Goal: Task Accomplishment & Management: Use online tool/utility

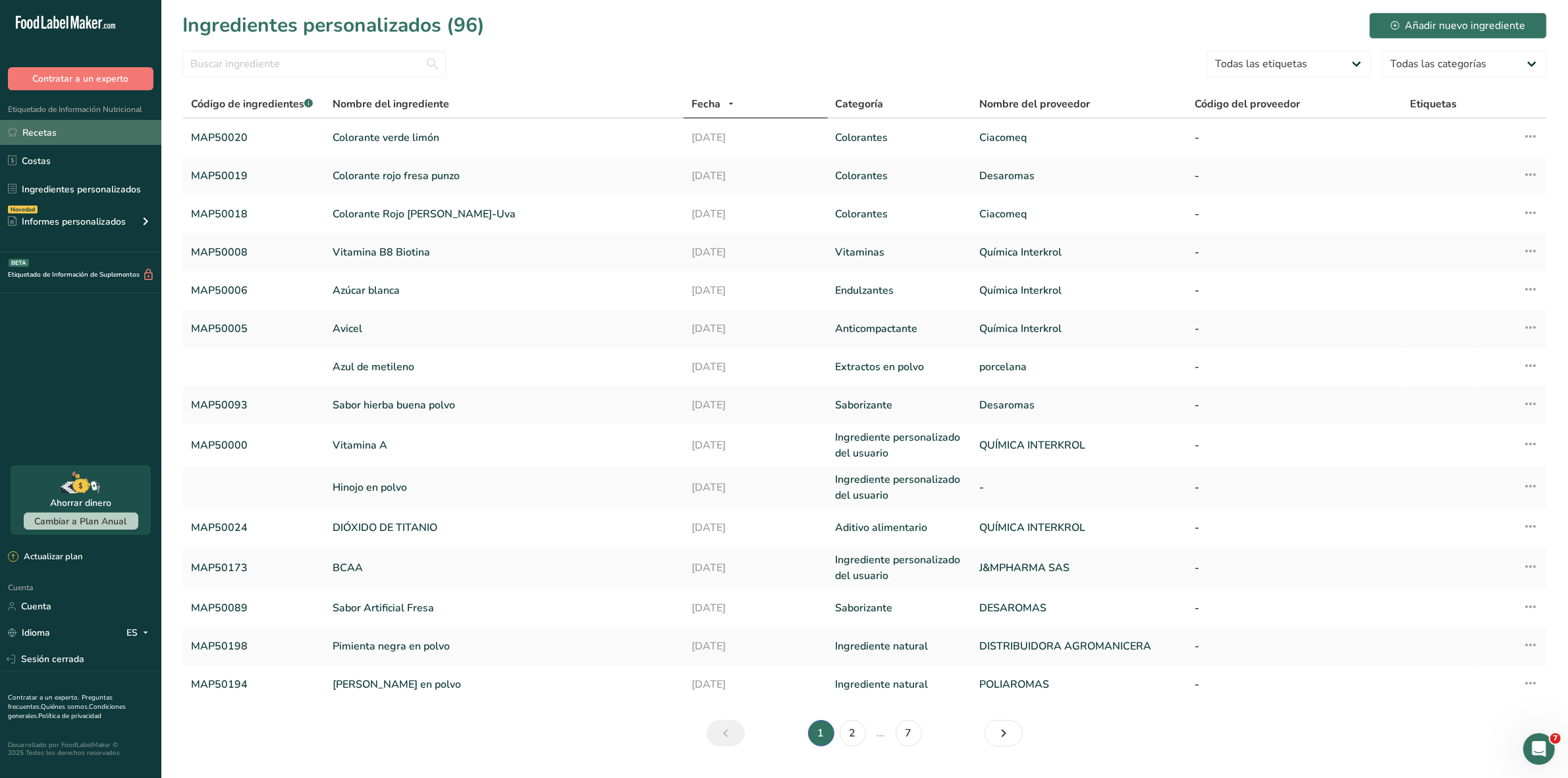
click at [58, 127] on link "Recetas" at bounding box center [80, 133] width 161 height 25
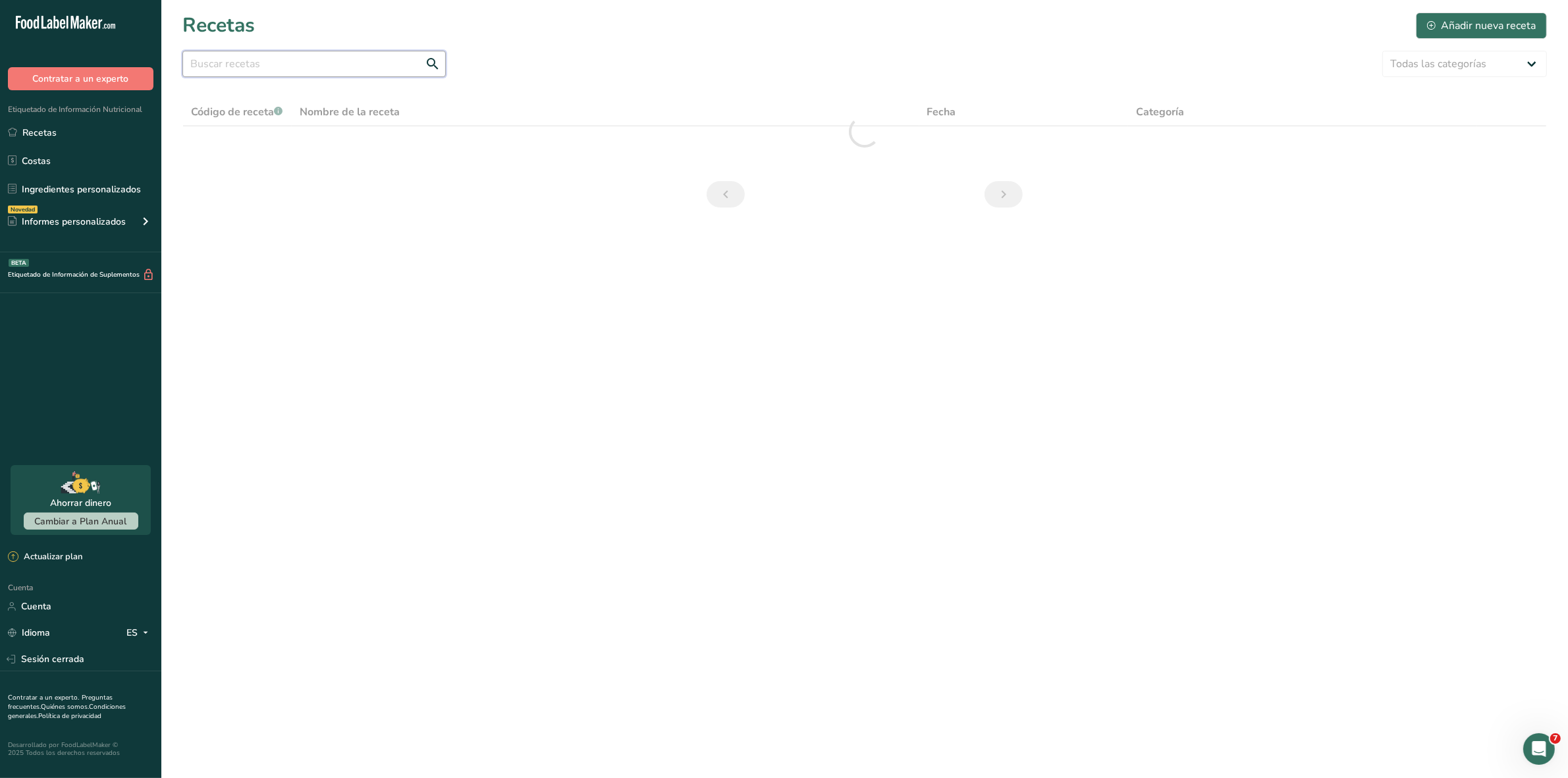
click at [318, 76] on input "text" at bounding box center [314, 63] width 264 height 26
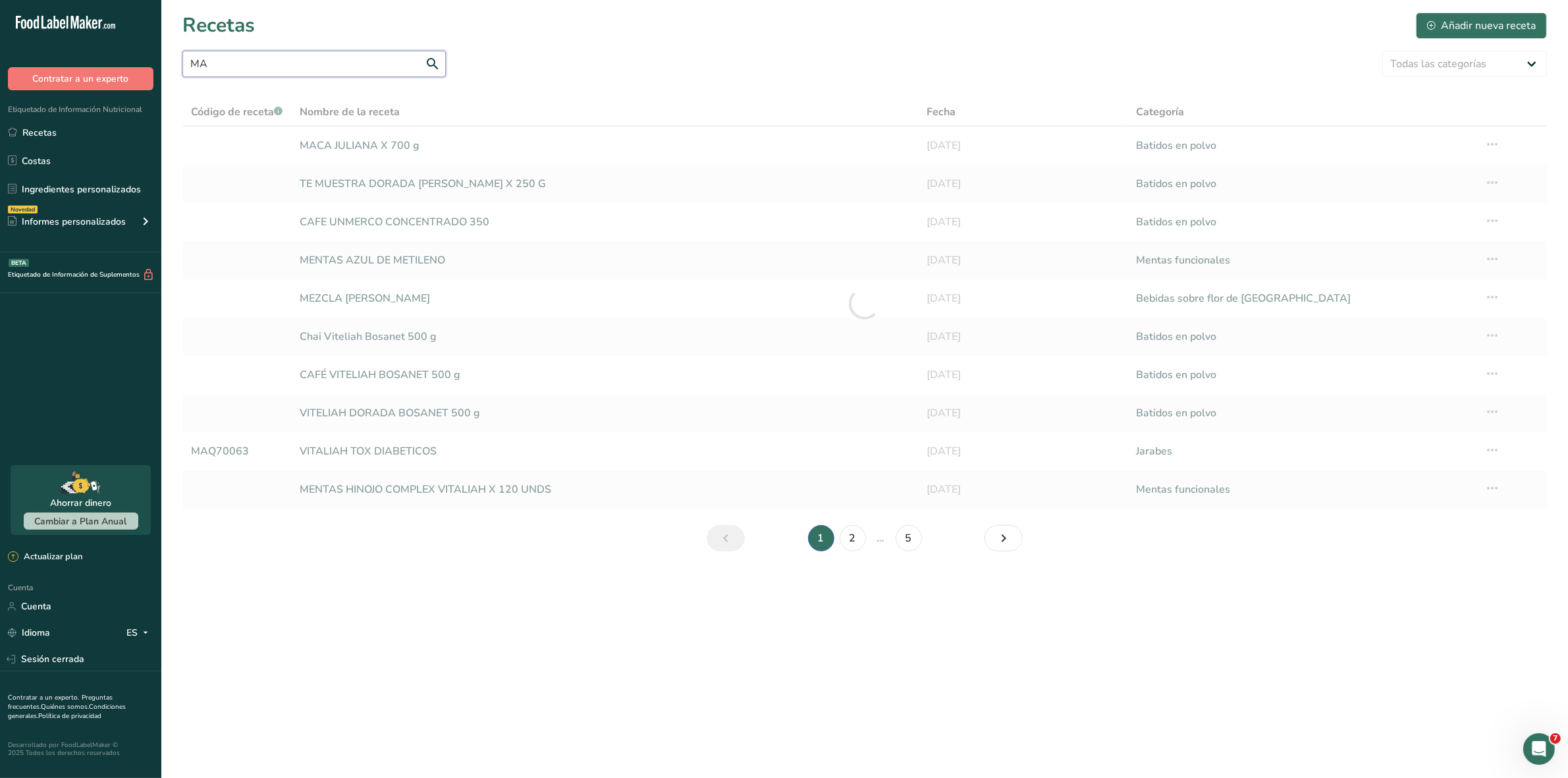
type input "M"
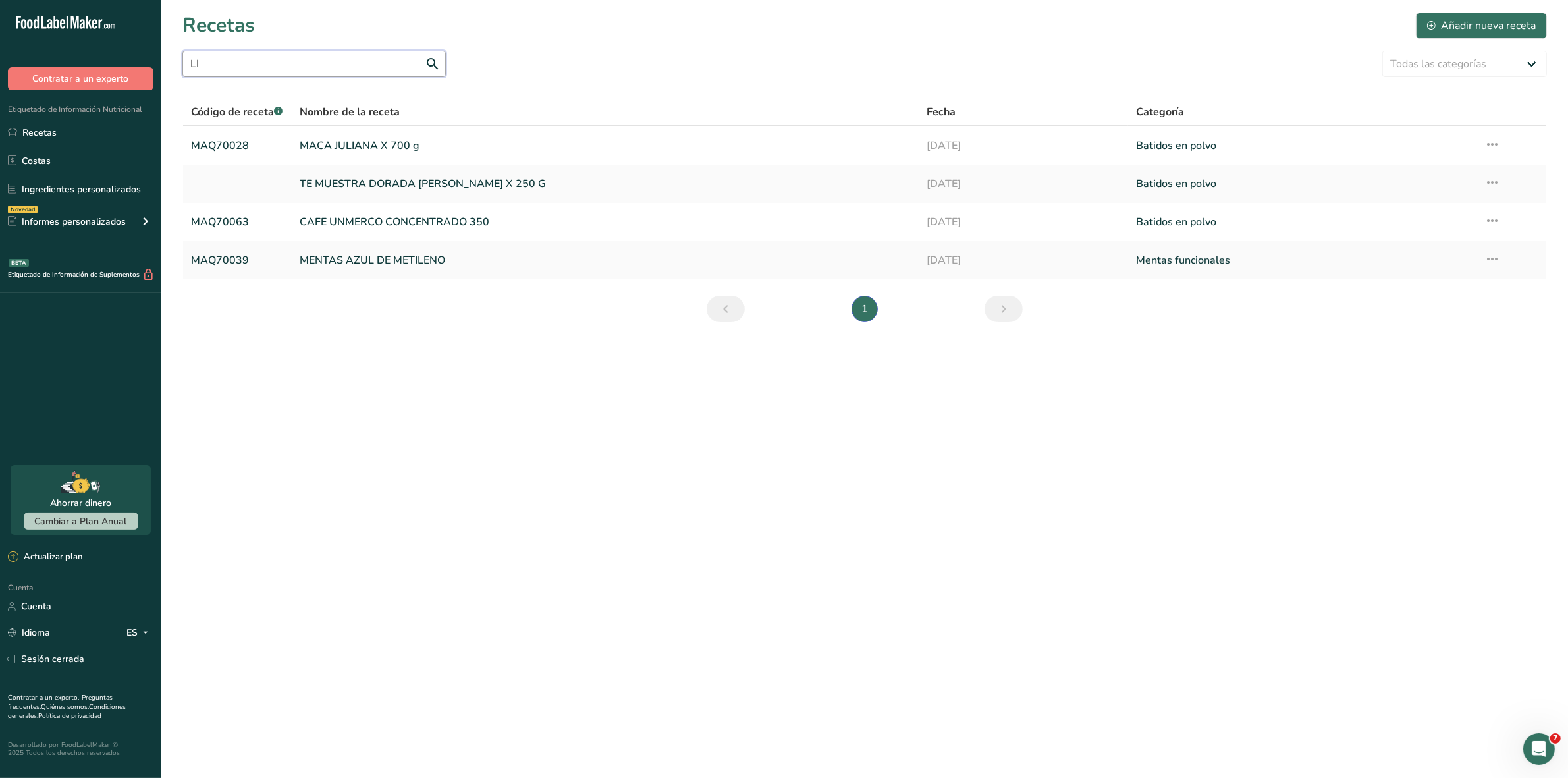
type input "L"
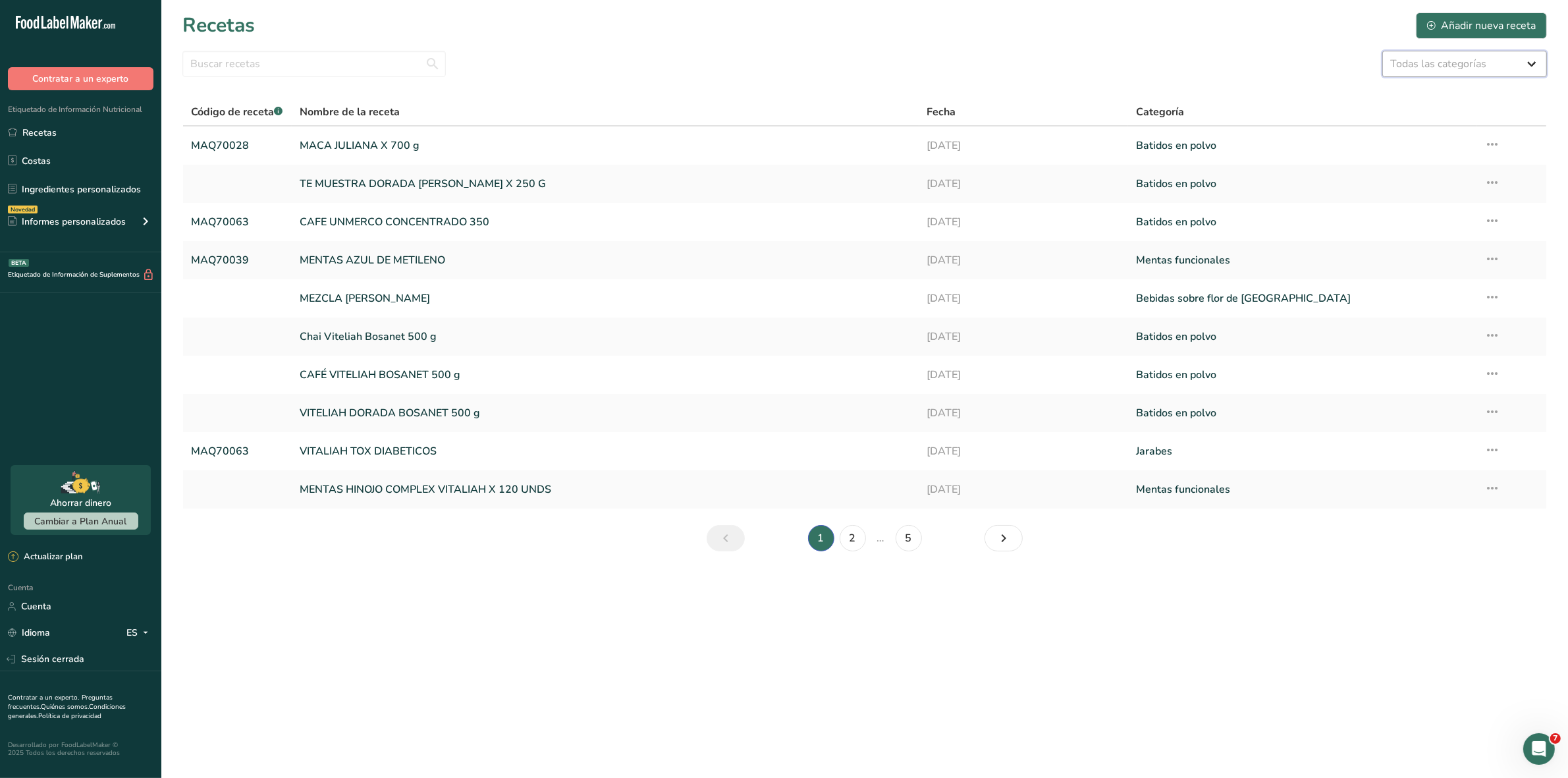
click at [1484, 61] on select "Todas las categorías Productos de panadería Batidos en polvo Bebidas sobre flor…" at bounding box center [1464, 63] width 165 height 26
click at [238, 64] on input "text" at bounding box center [314, 63] width 264 height 26
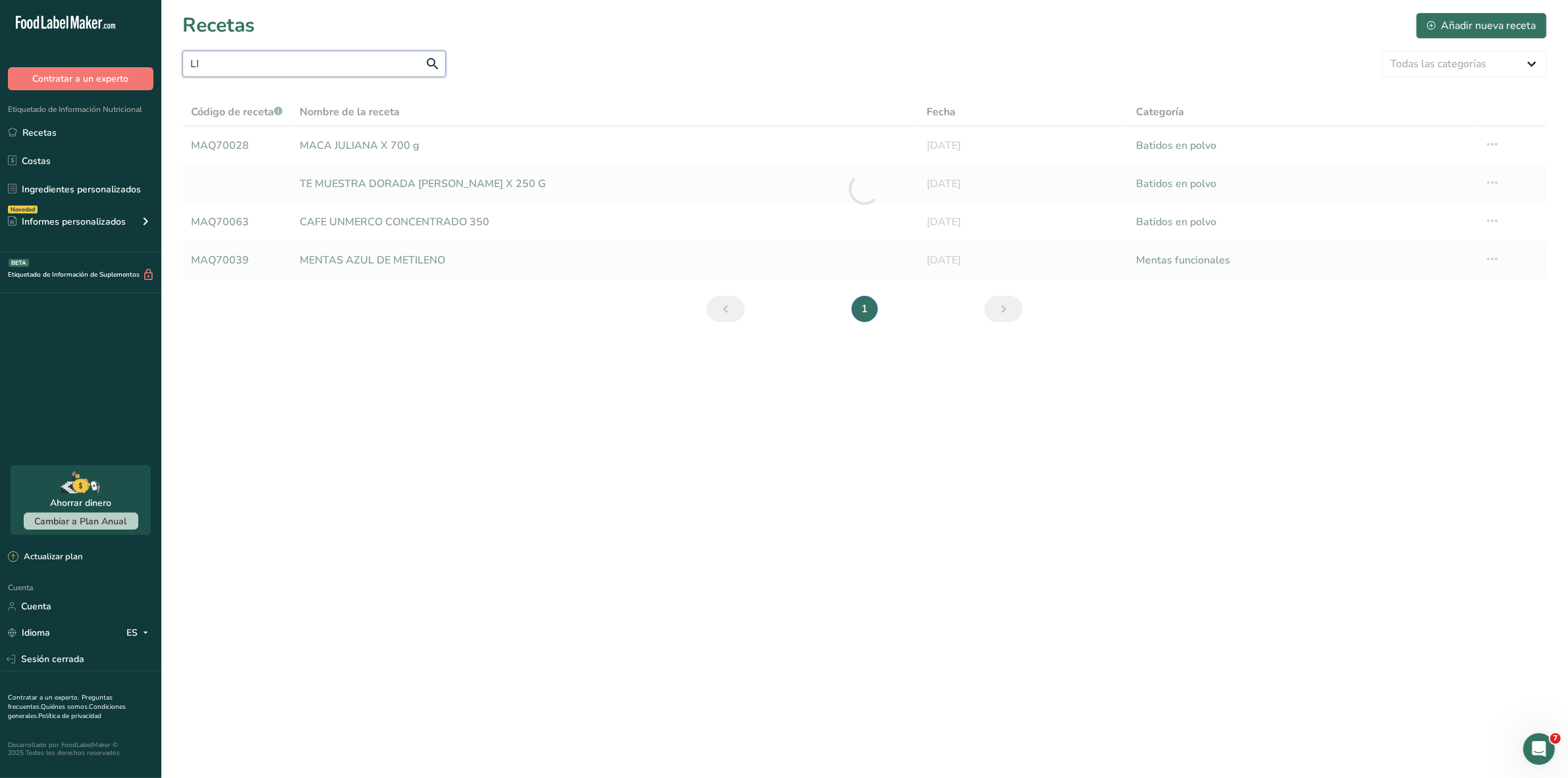
type input "L"
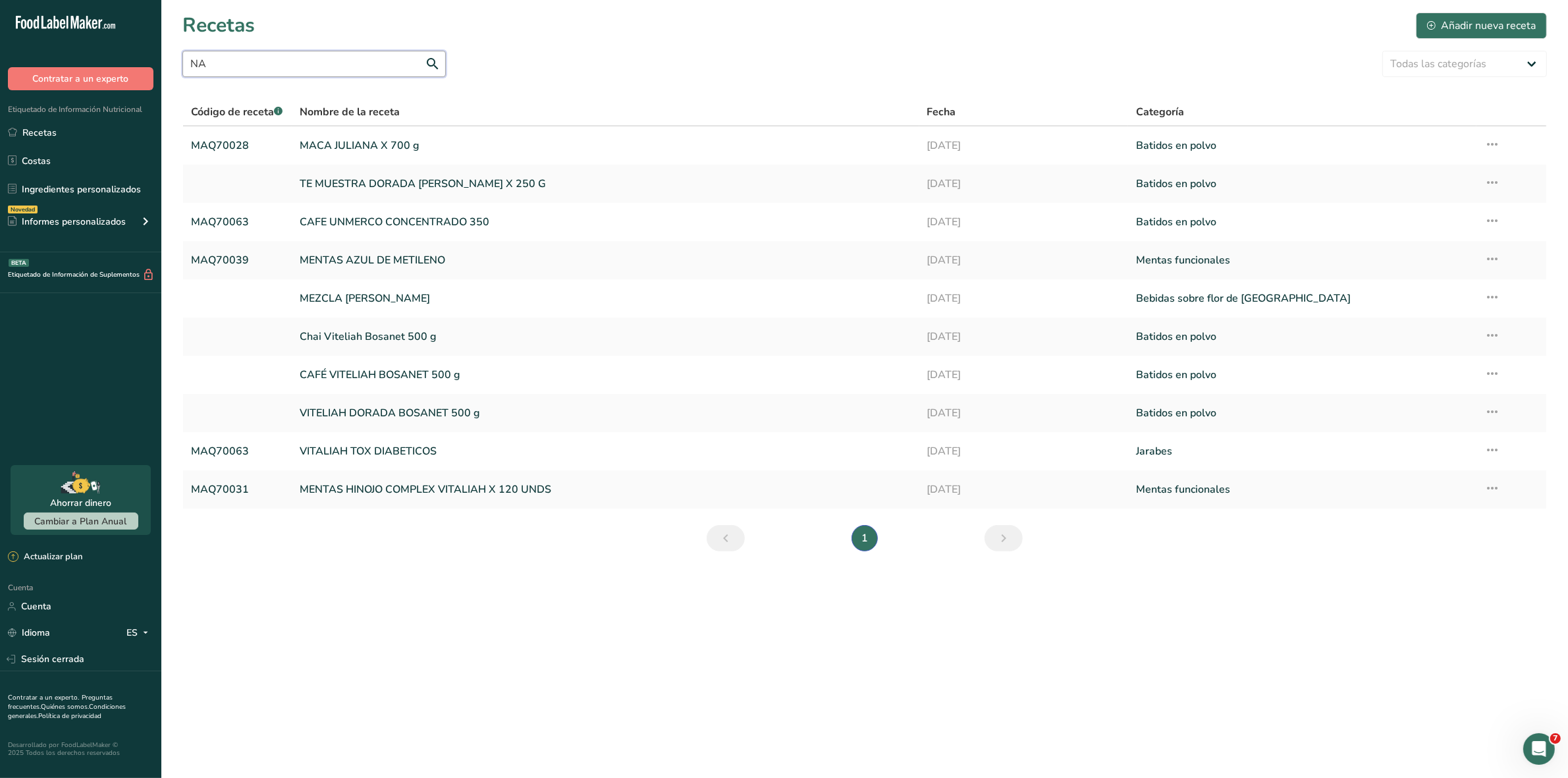
type input "N"
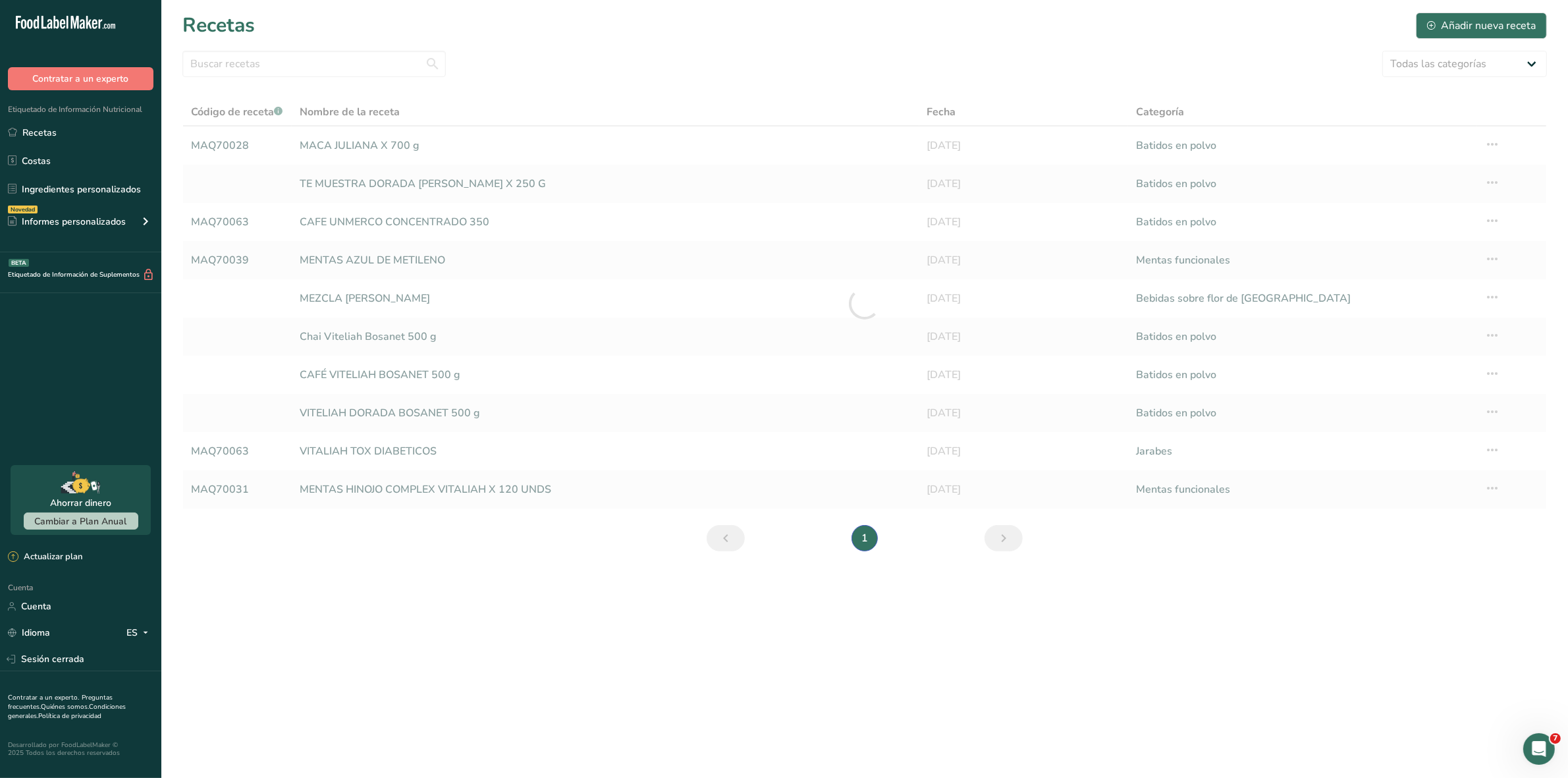
click at [359, 148] on div at bounding box center [864, 304] width 1364 height 411
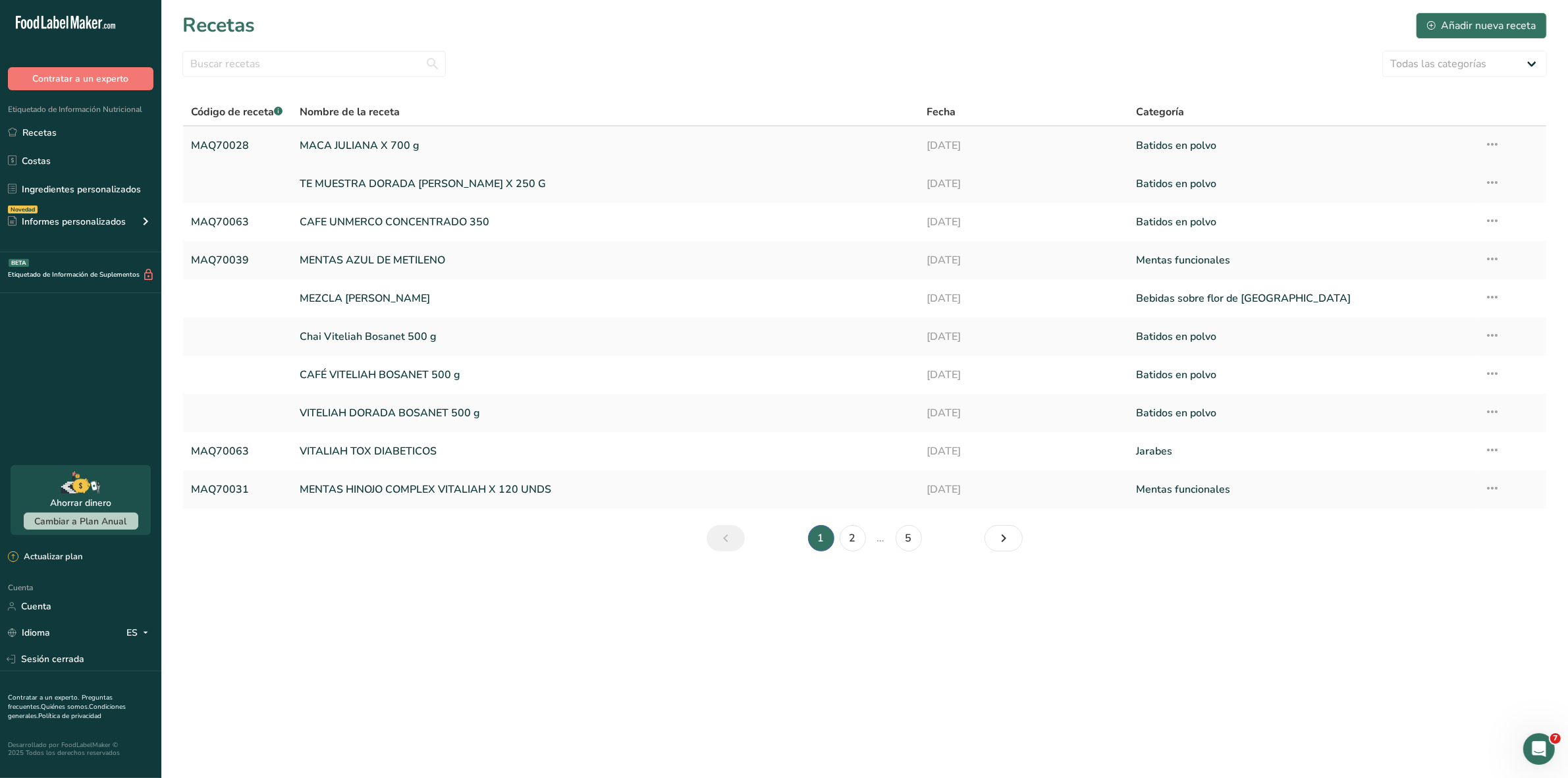
click at [359, 148] on font "MACA JULIANA X 700 g" at bounding box center [360, 146] width 120 height 15
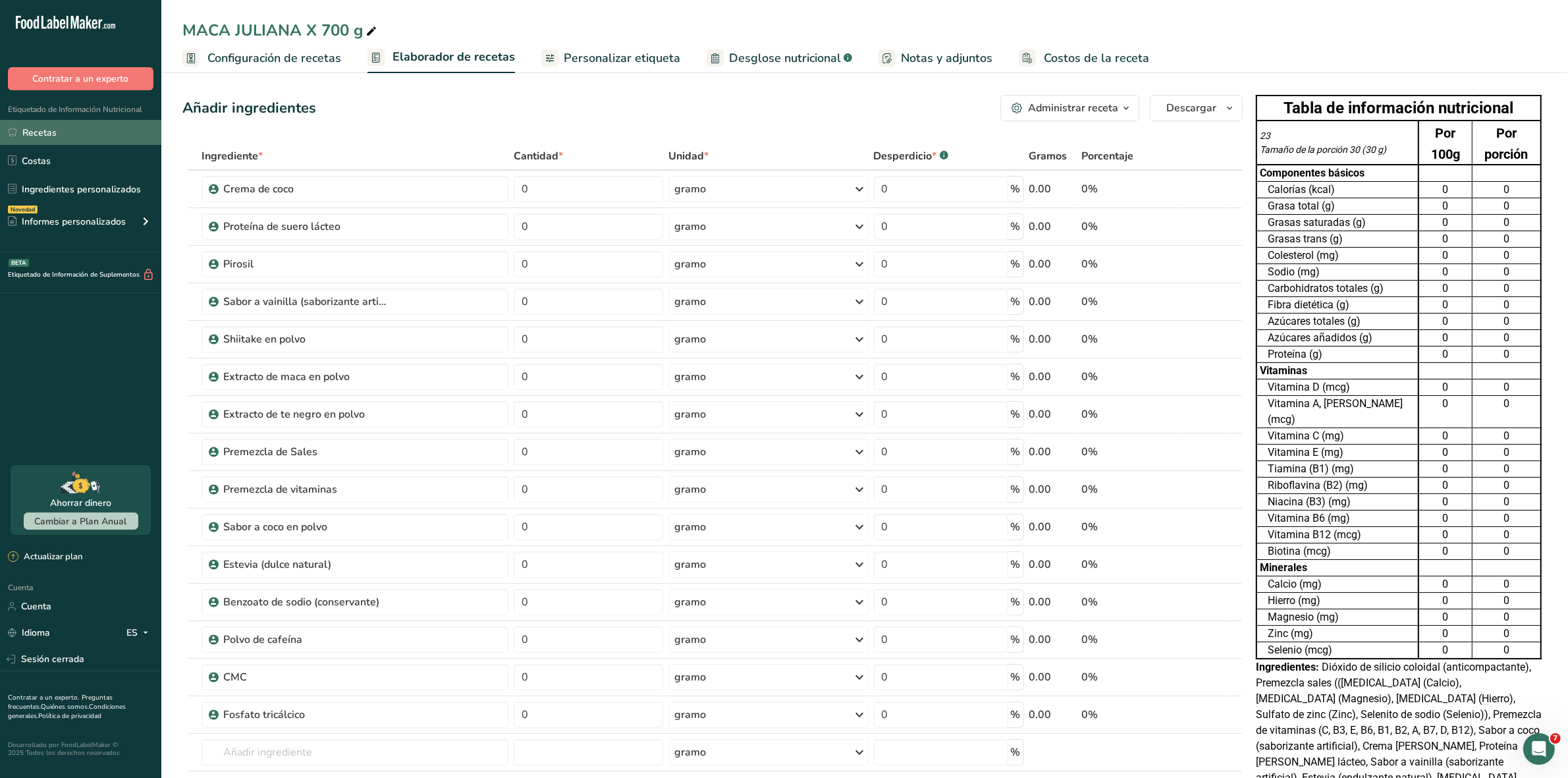
click at [37, 132] on font "Recetas" at bounding box center [39, 132] width 34 height 13
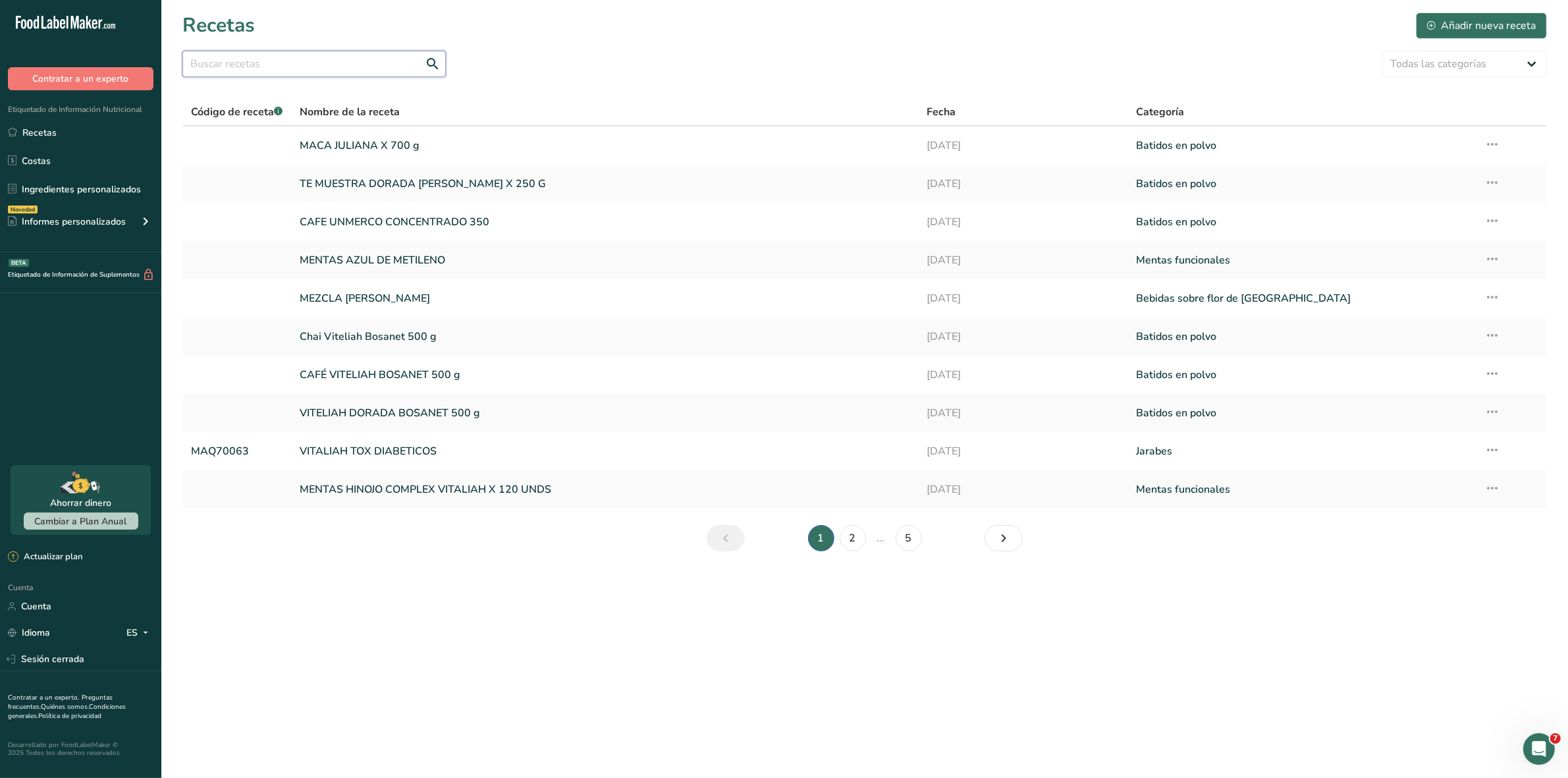
click at [220, 65] on input "text" at bounding box center [314, 63] width 264 height 26
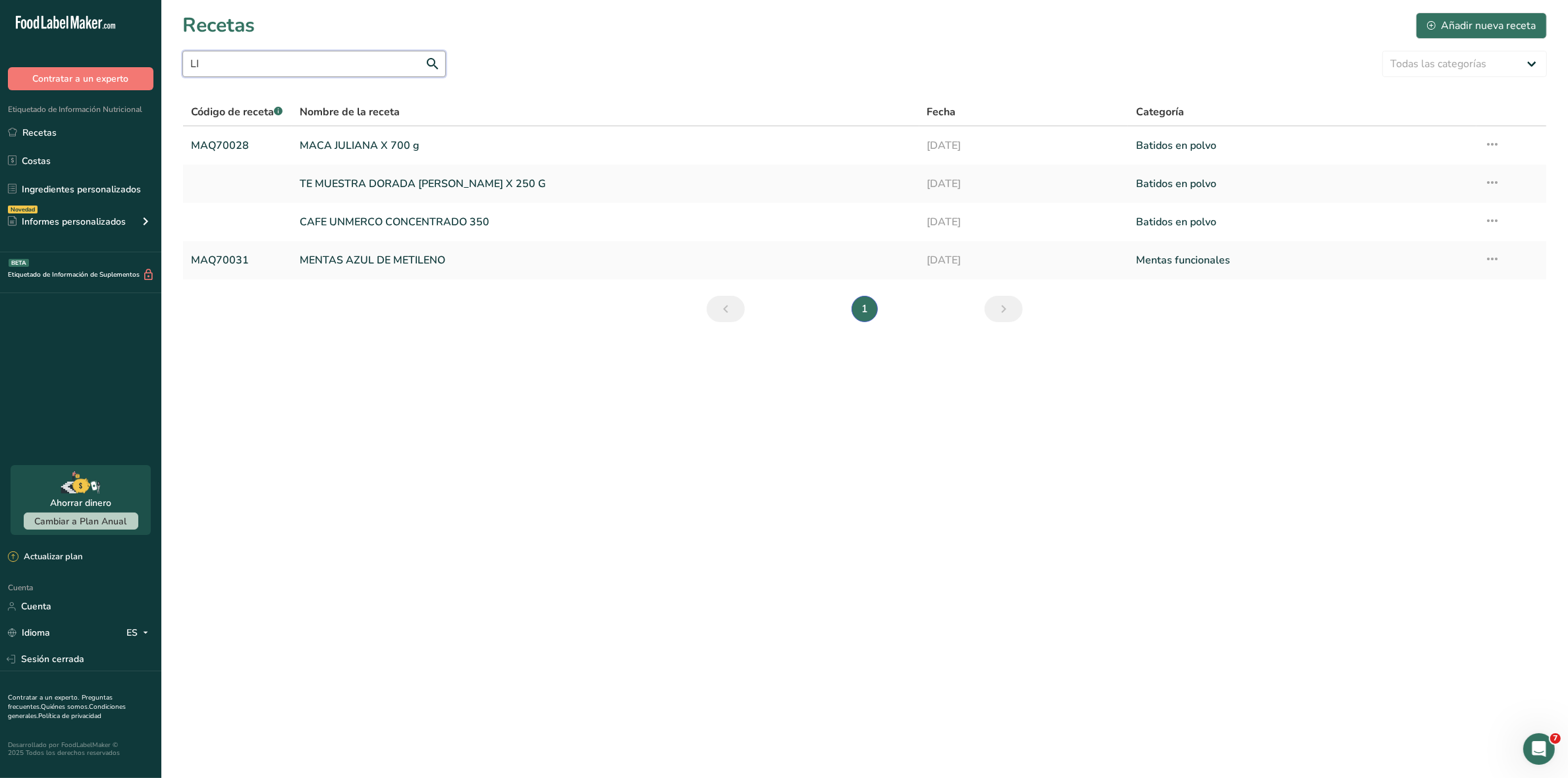
type input "L"
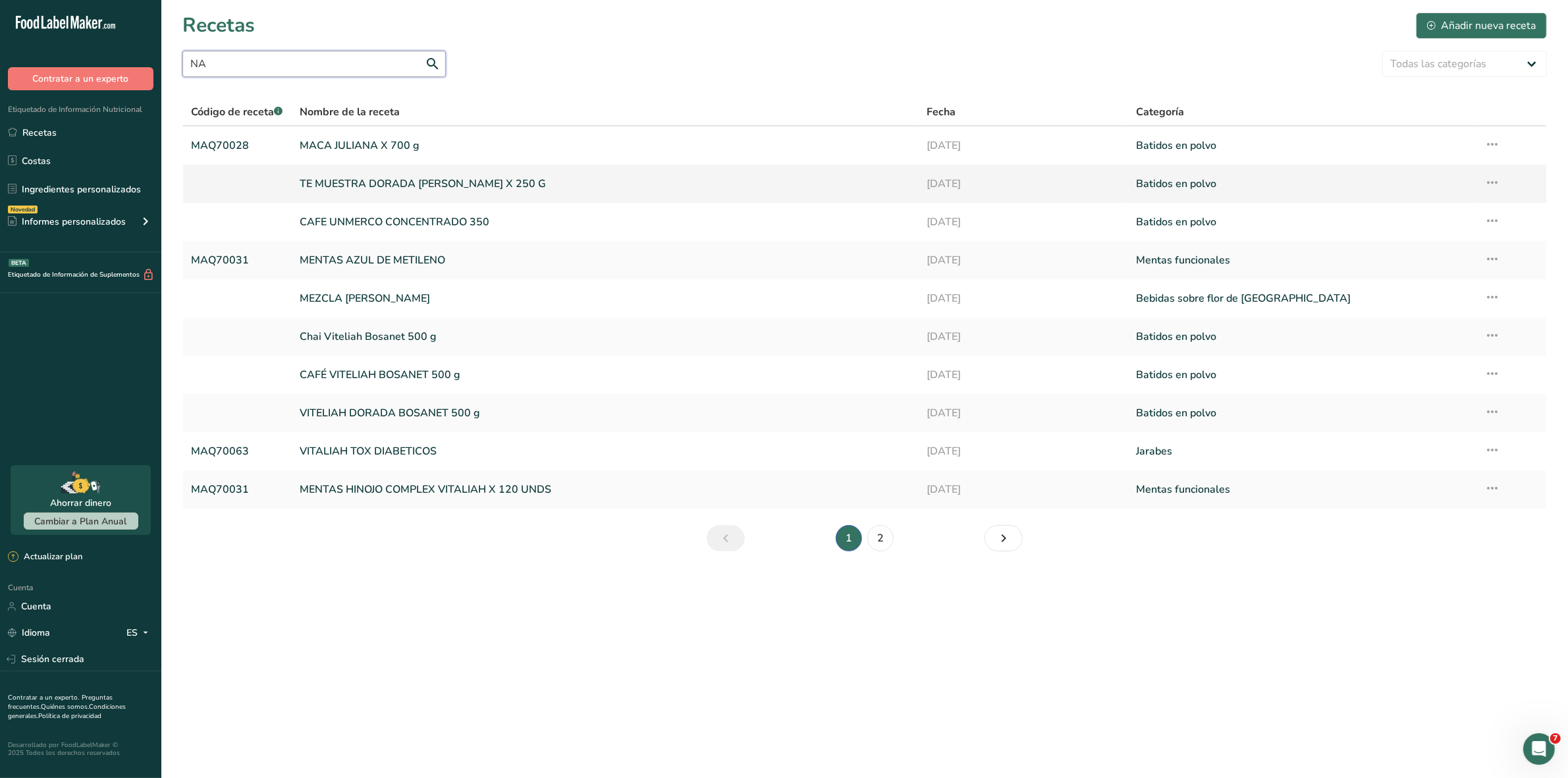
type input "N"
click at [17, 129] on link "Recetas" at bounding box center [80, 133] width 161 height 25
click at [247, 67] on input "text" at bounding box center [314, 63] width 264 height 26
type input "L"
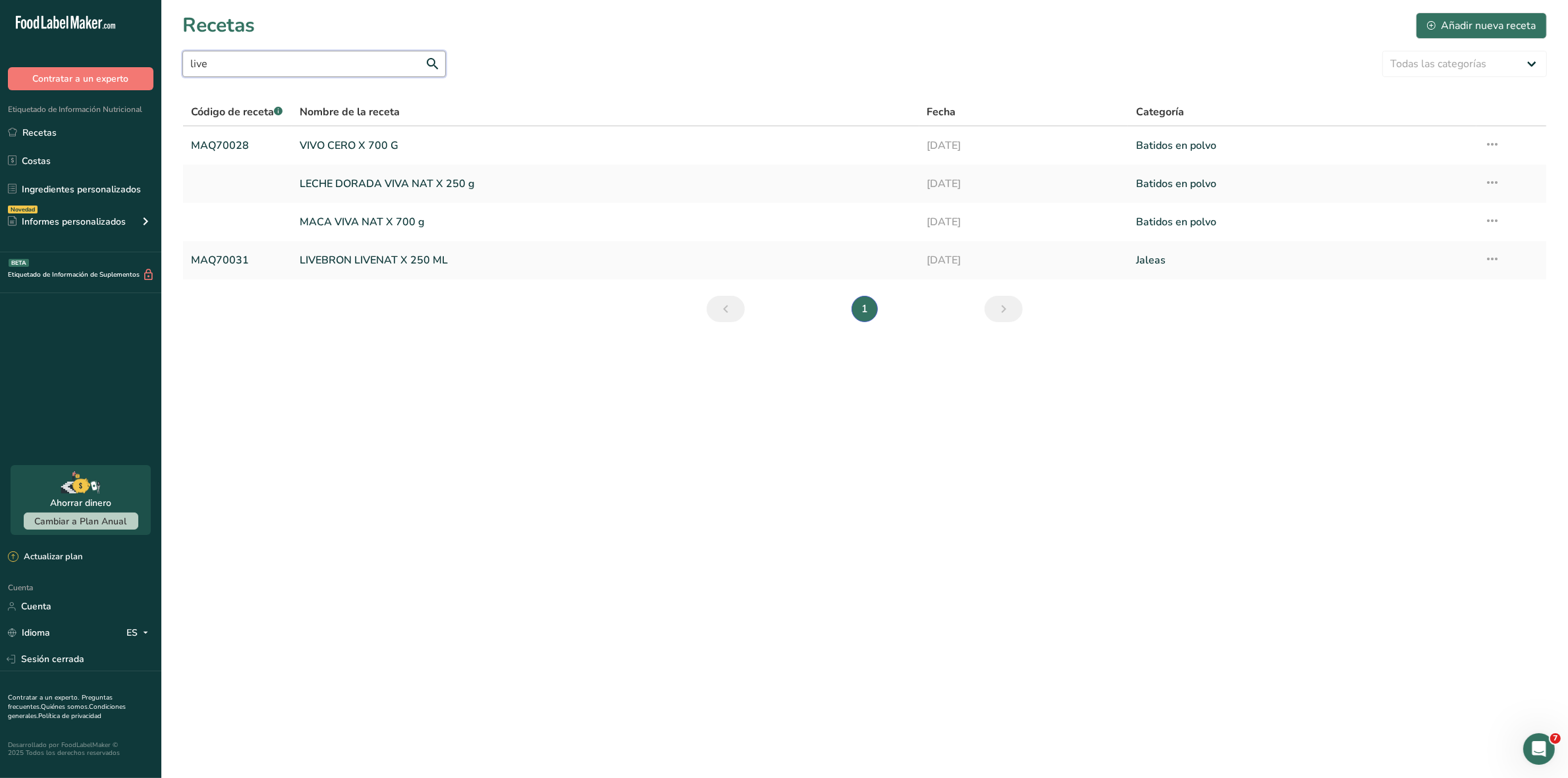
type input "live"
click at [397, 223] on font "MACA VIVA NAT X 700 g" at bounding box center [362, 221] width 125 height 15
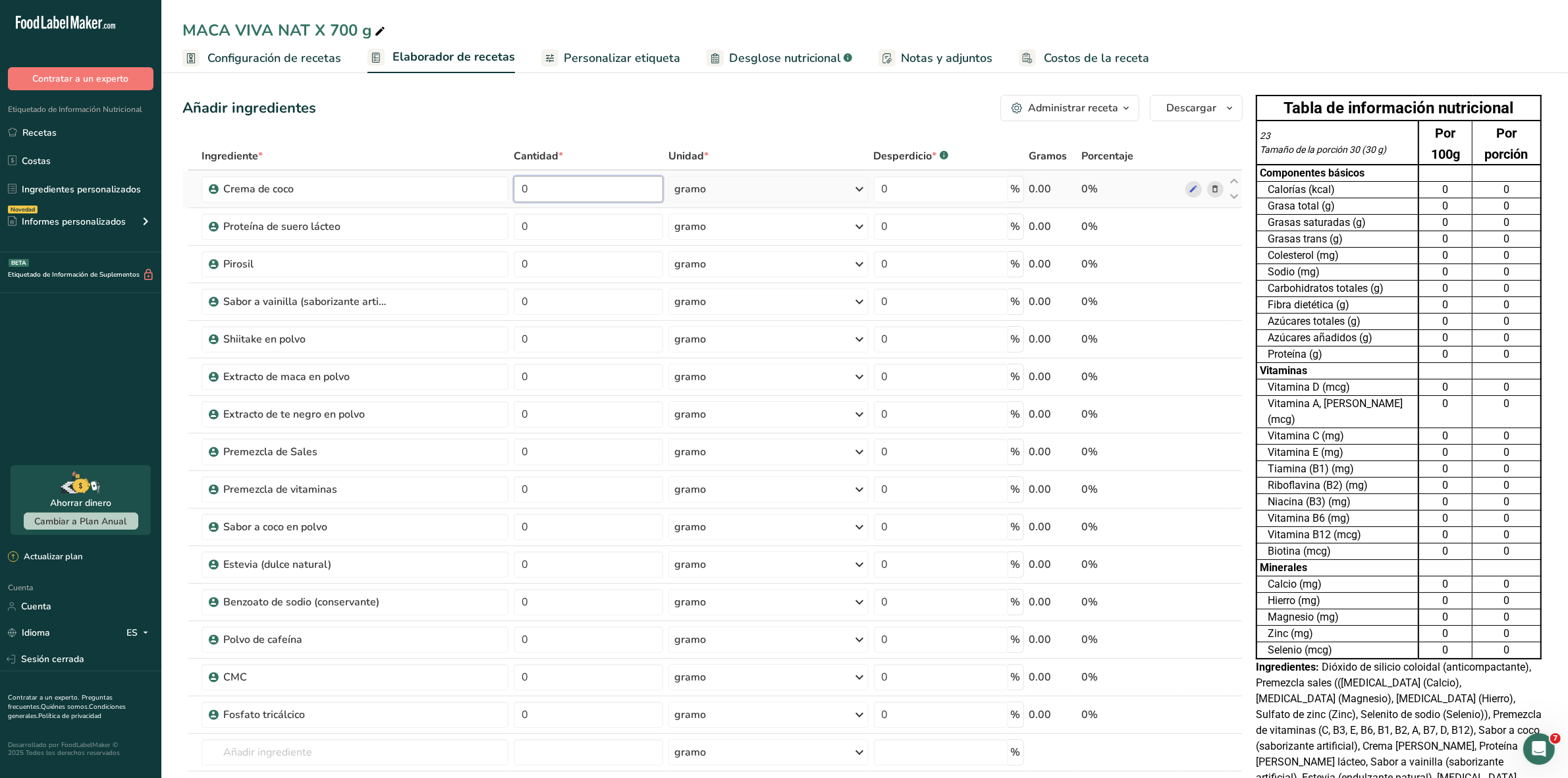
click at [557, 186] on input "0" at bounding box center [588, 188] width 148 height 26
type input "98"
click at [571, 192] on input "98.98" at bounding box center [588, 188] width 148 height 26
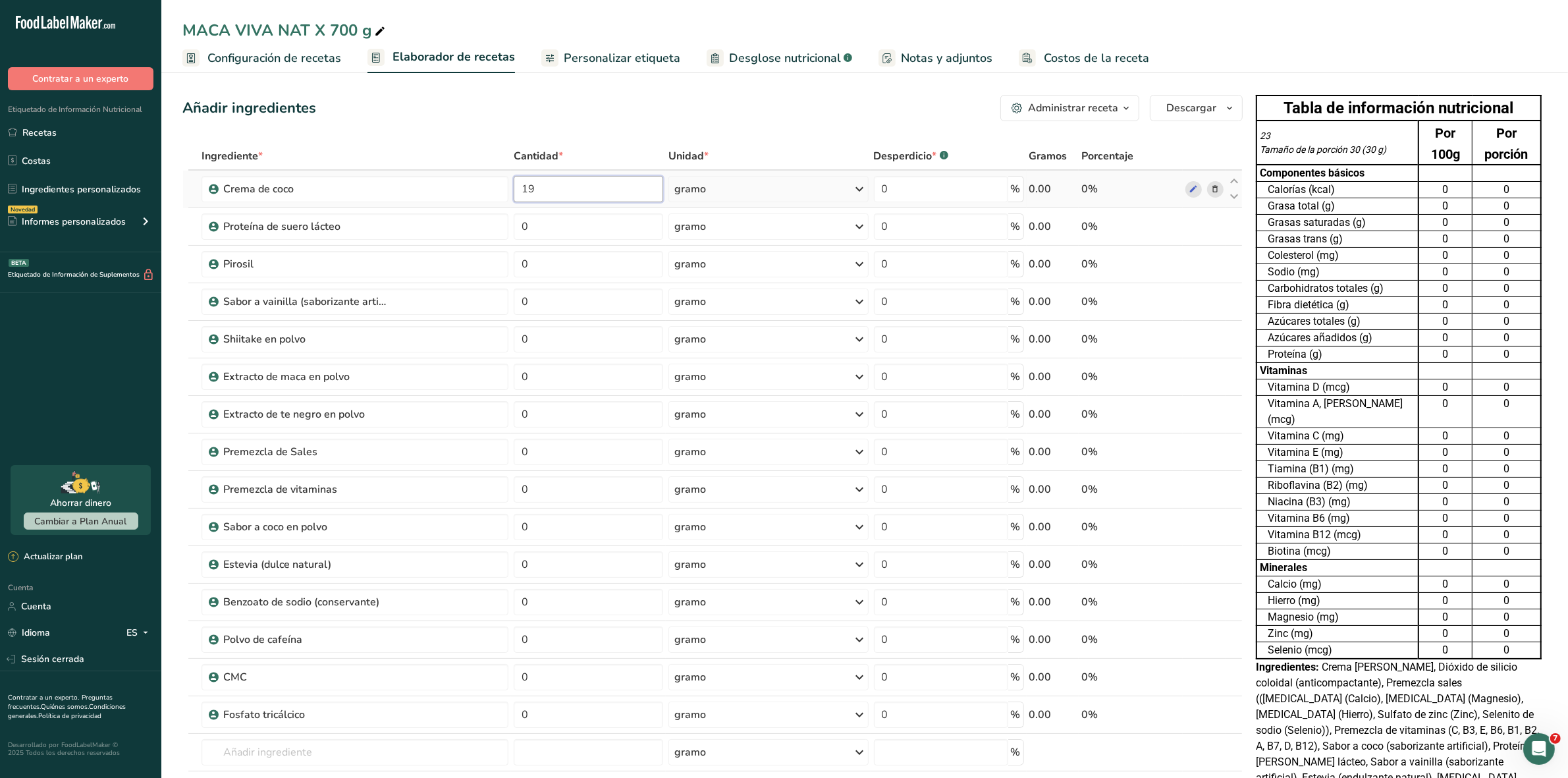
type input "196"
type input "196.96"
type input "478"
type input "478.35"
click at [575, 270] on input "0" at bounding box center [588, 264] width 148 height 26
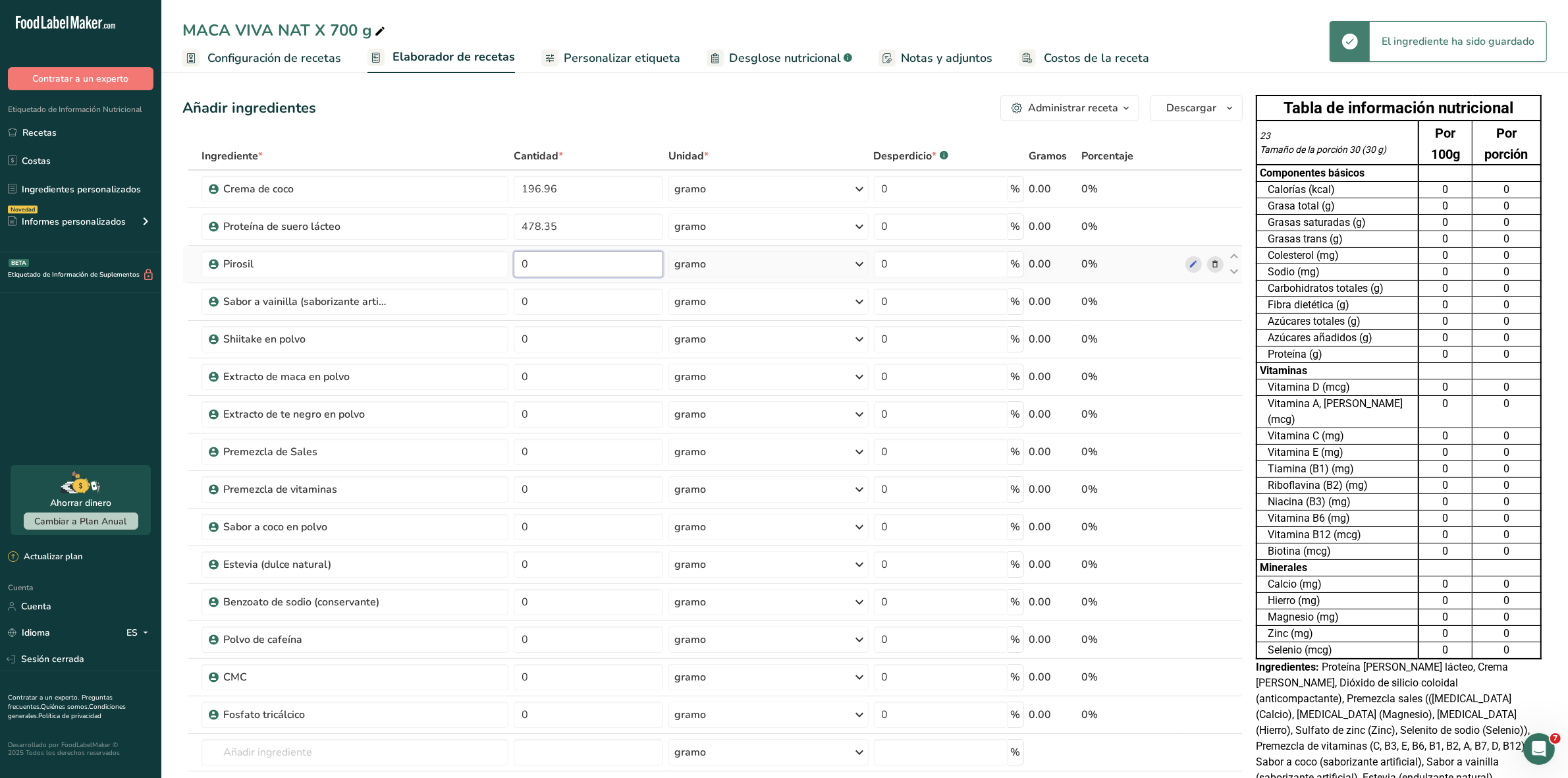
type input "7"
type input "7.03"
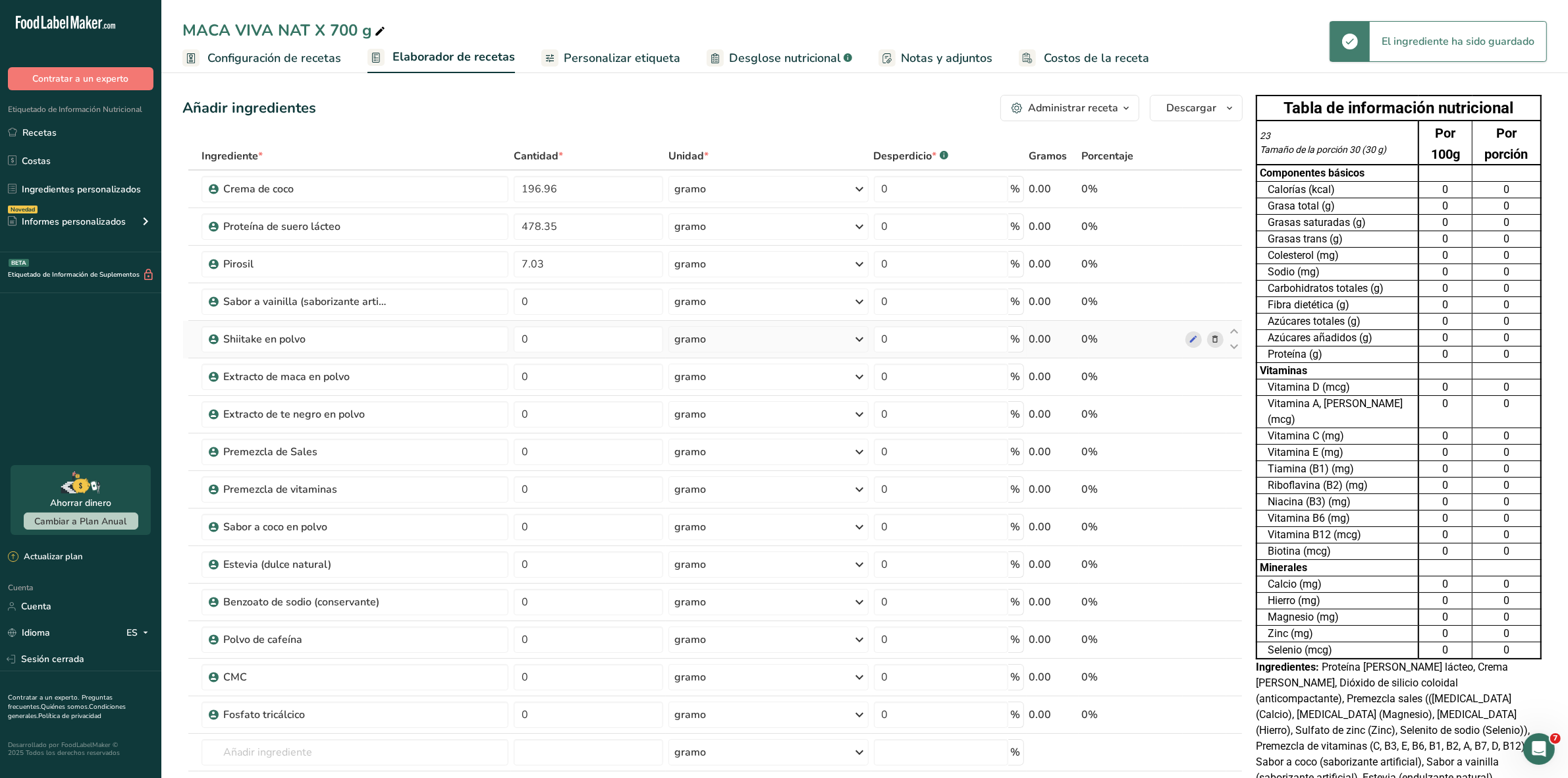
click at [568, 323] on div "Ingrediente * Cantidad * Unidad * Desperdicio * .a-a{fill:#347362;}.b-a{fill:#f…" at bounding box center [712, 498] width 1060 height 711
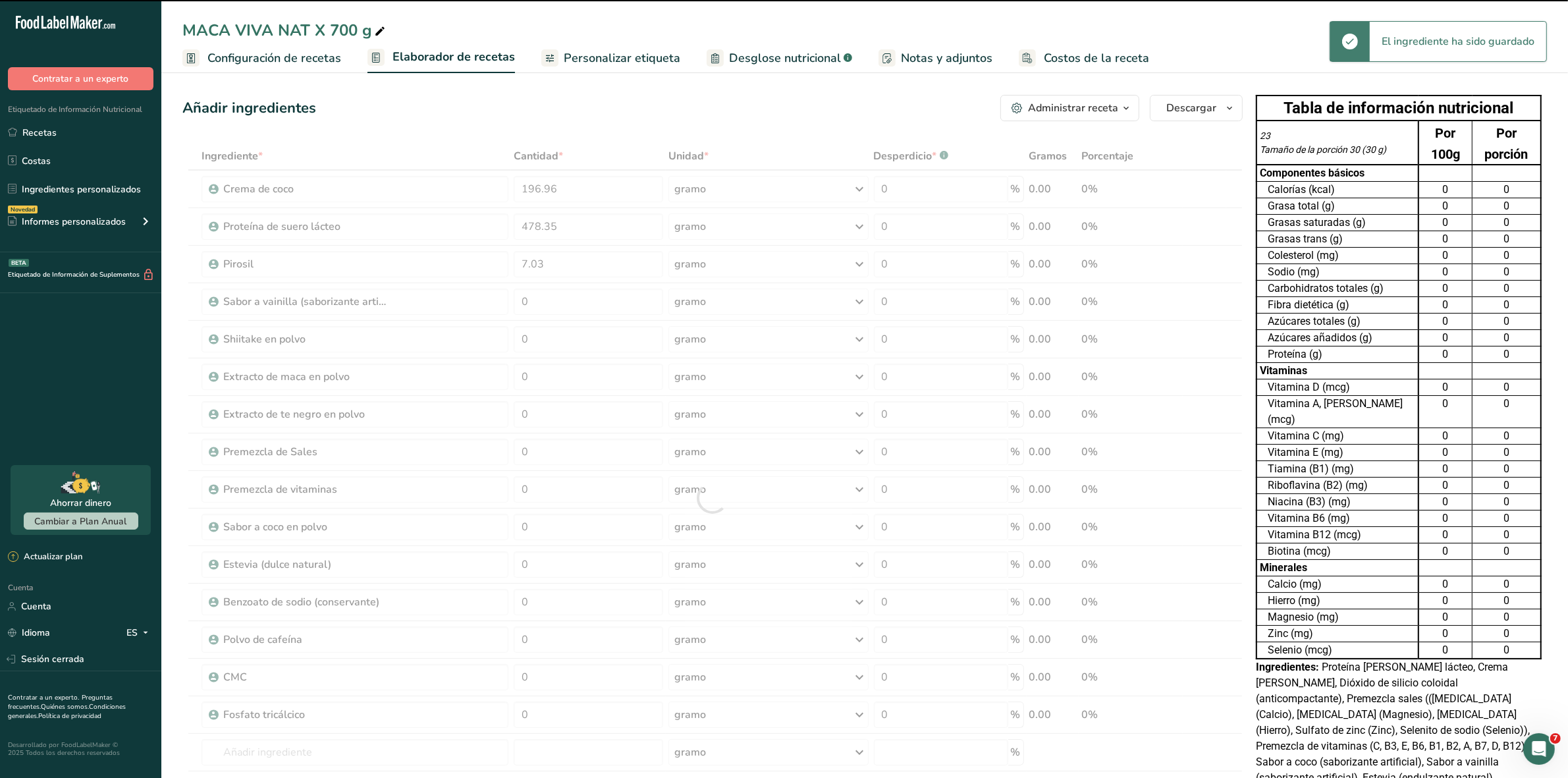
click at [558, 301] on div at bounding box center [712, 498] width 1060 height 711
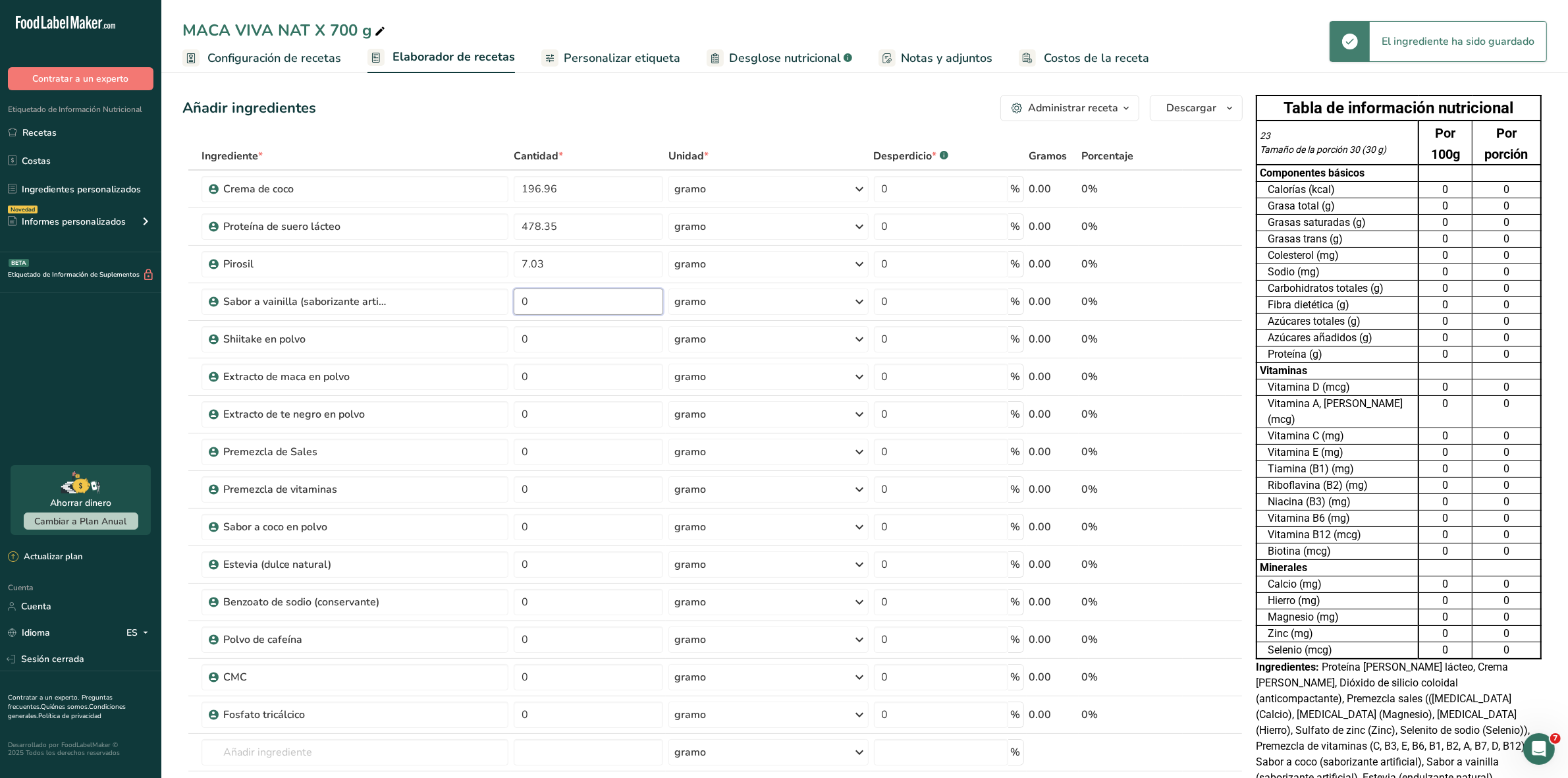
click at [558, 301] on input "0" at bounding box center [588, 301] width 148 height 26
click at [559, 305] on input "0" at bounding box center [588, 301] width 148 height 26
type input "4.92"
click at [564, 343] on div "Ingrediente * Cantidad * Unidad * Desperdicio * .a-a{fill:#347362;}.b-a{fill:#f…" at bounding box center [712, 498] width 1060 height 711
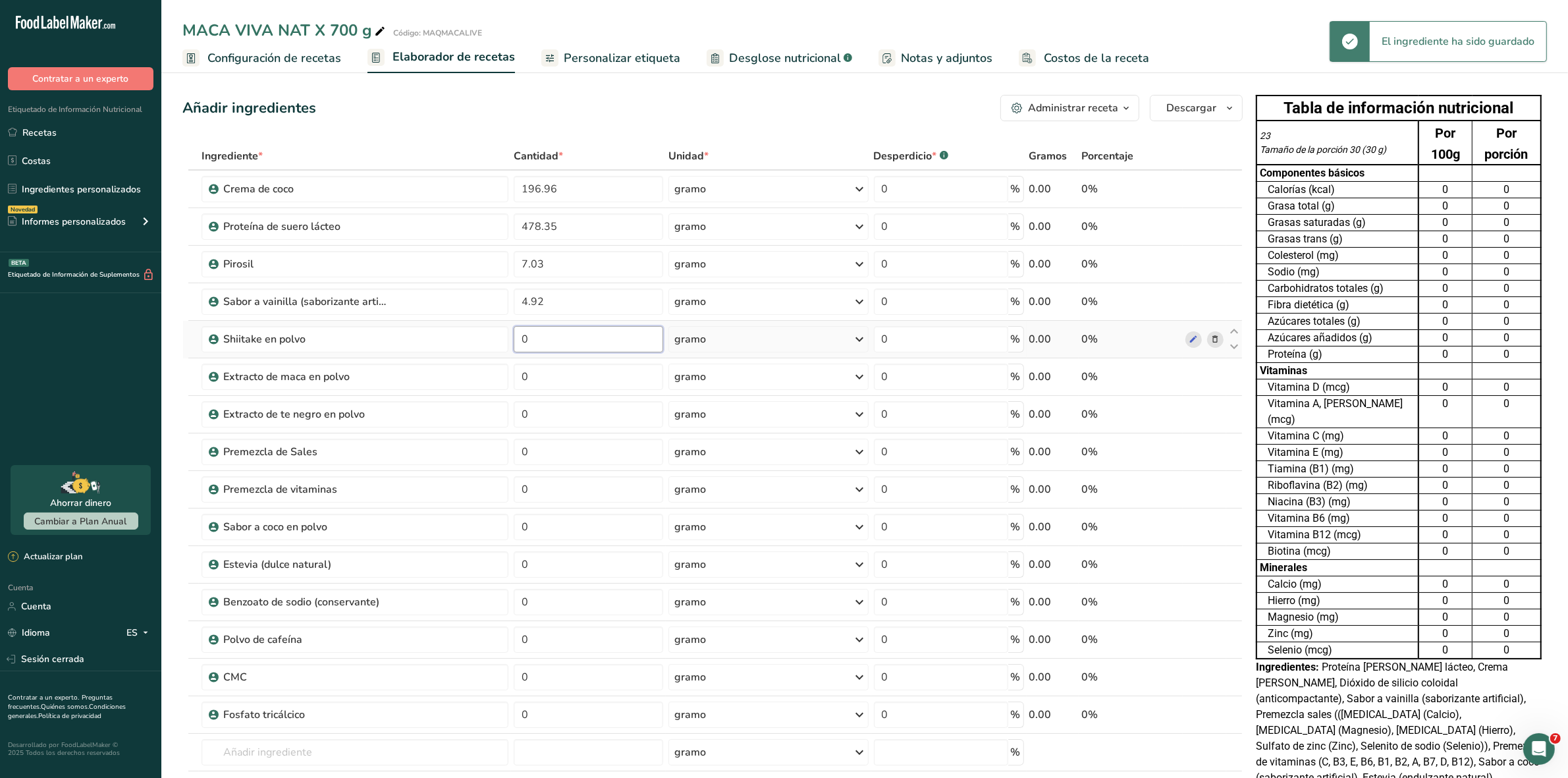
type input "3"
type input "3.52"
click at [538, 379] on input "0" at bounding box center [588, 376] width 148 height 26
type input "3"
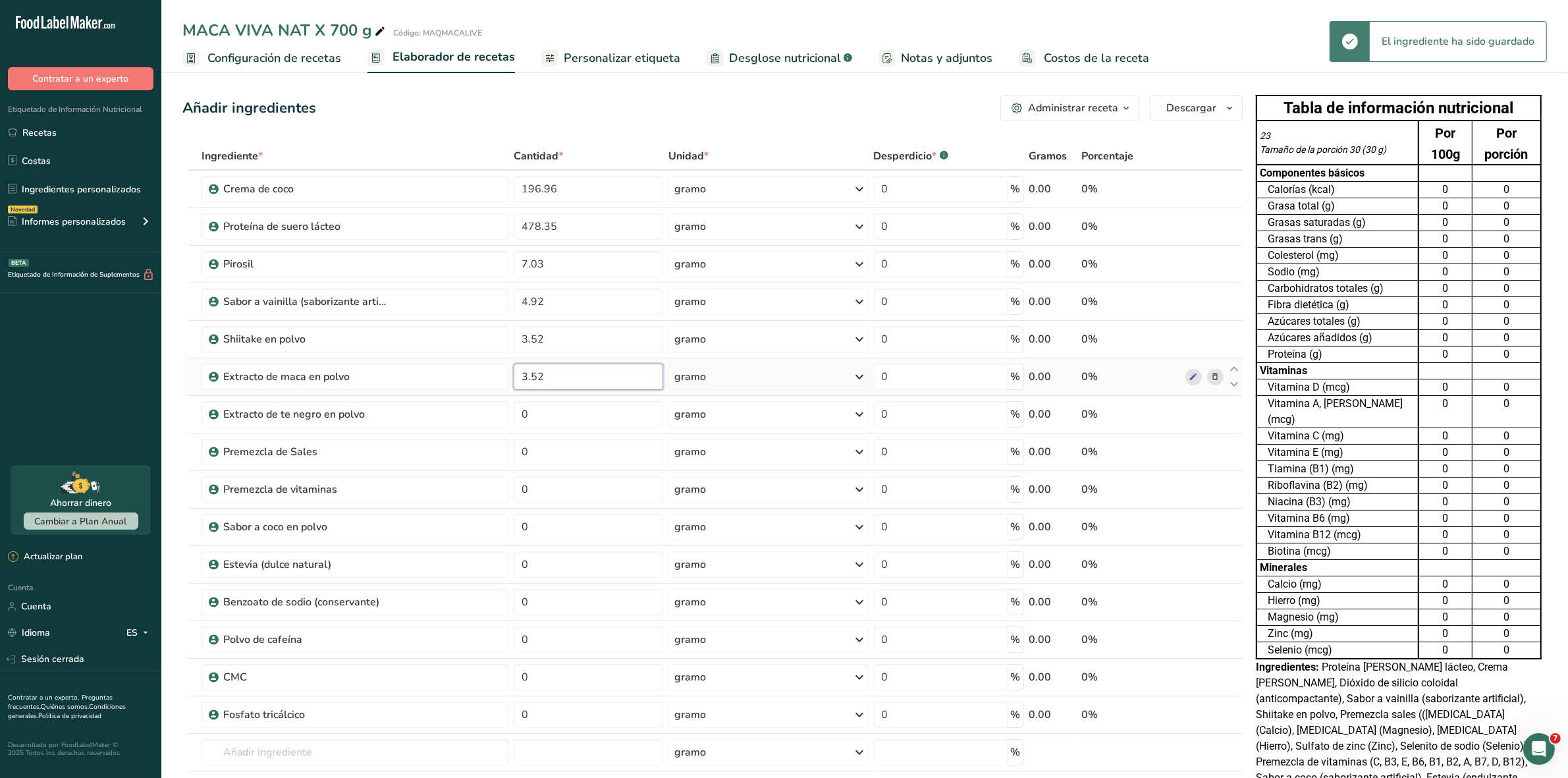
type input "3.52"
click at [545, 412] on div "Ingrediente * Cantidad * Unidad * Desperdicio * .a-a{fill:#347362;}.b-a{fill:#f…" at bounding box center [712, 498] width 1060 height 711
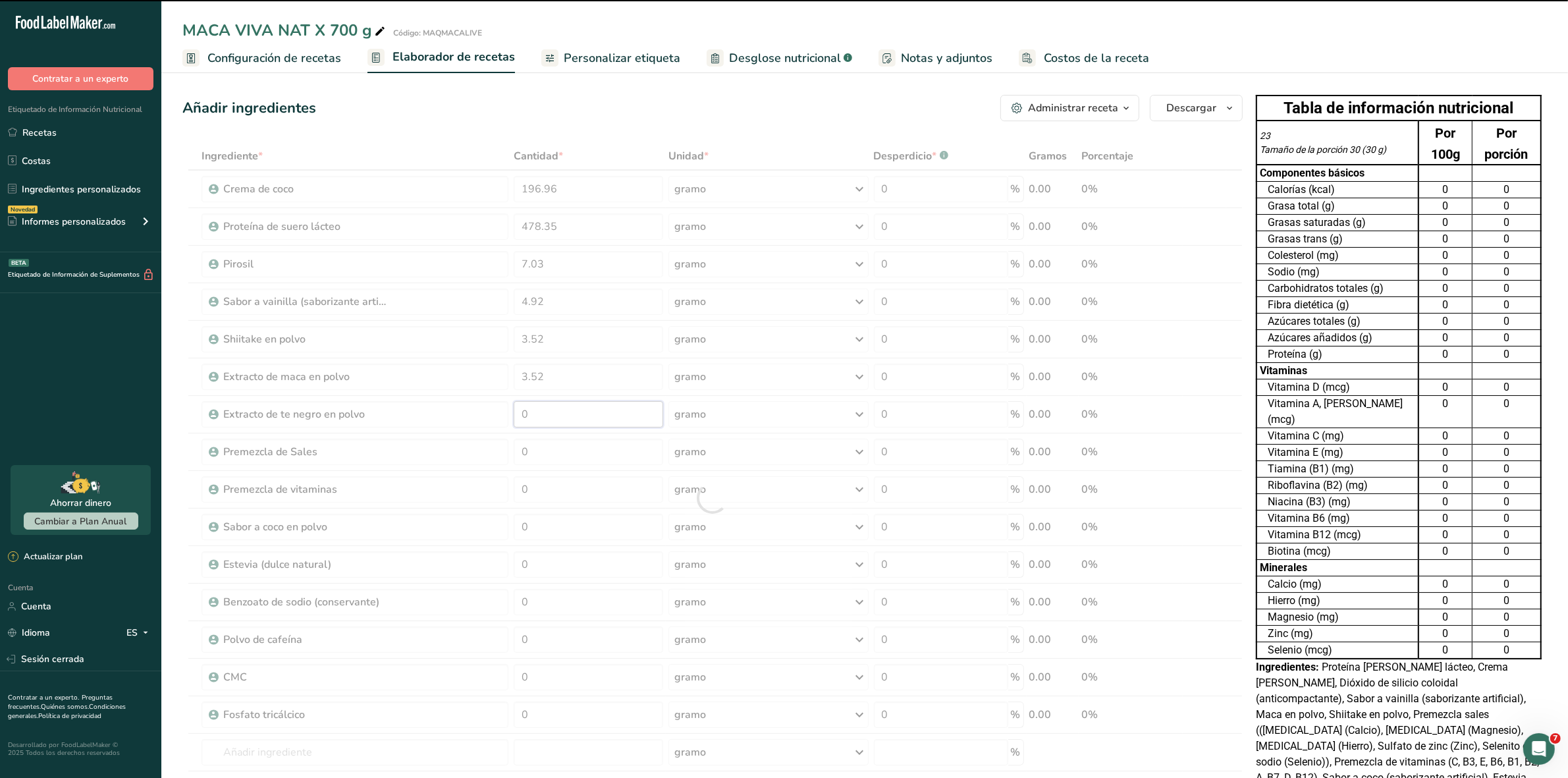
type input "3"
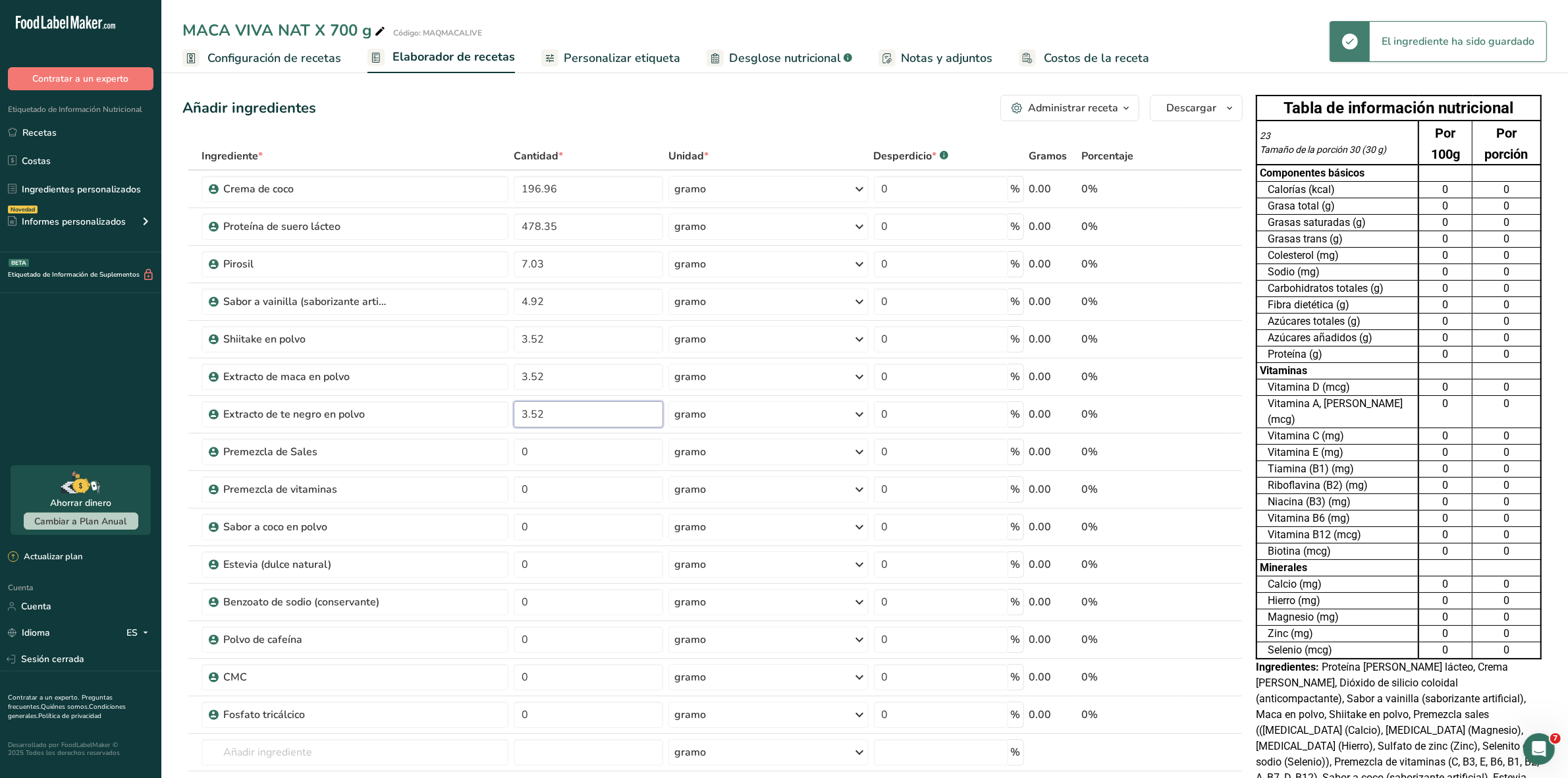
type input "3.52"
click at [545, 446] on div "Ingrediente * Cantidad * Unidad * Desperdicio * .a-a{fill:#347362;}.b-a{fill:#f…" at bounding box center [712, 498] width 1060 height 711
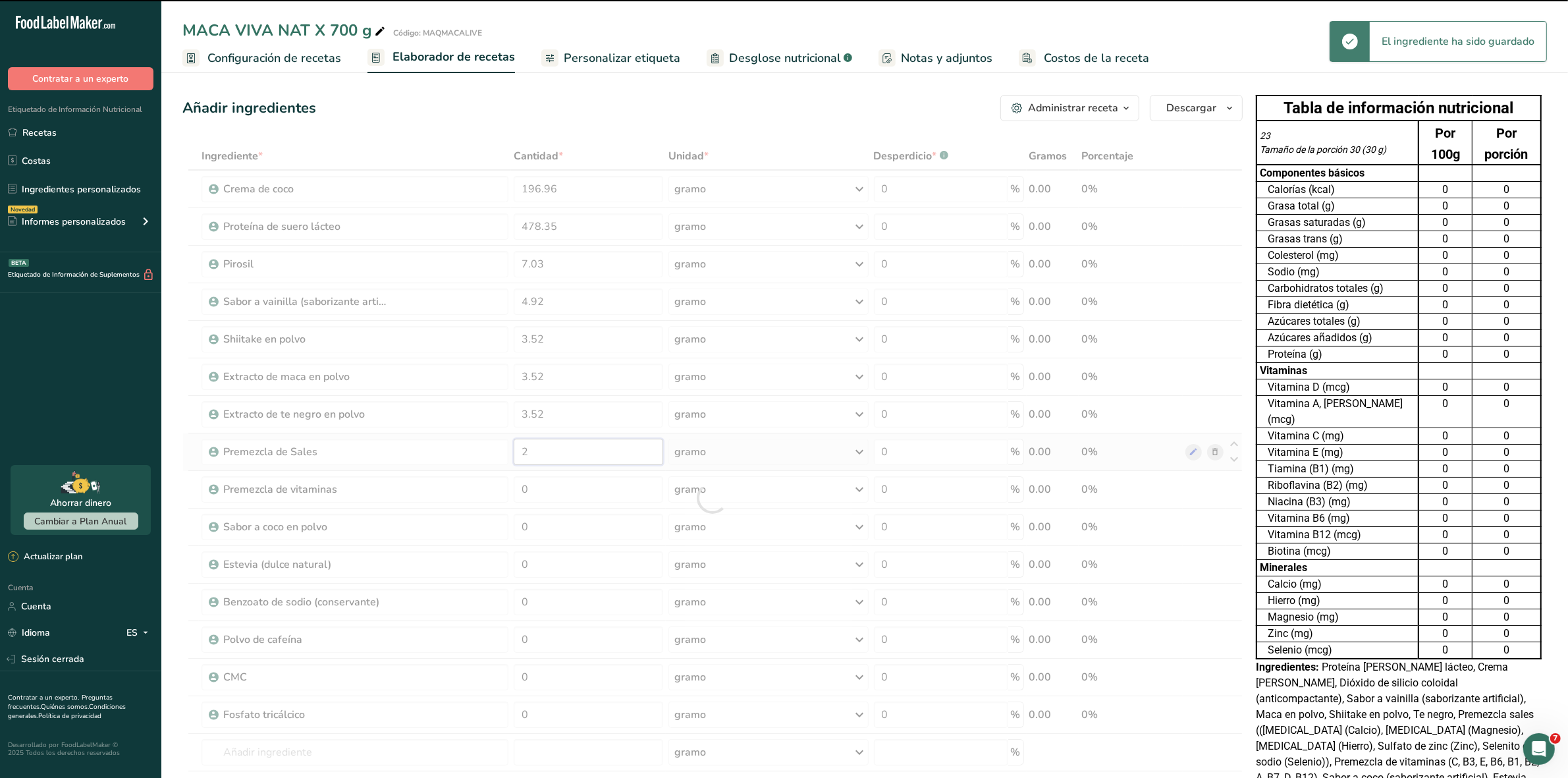
type input "0"
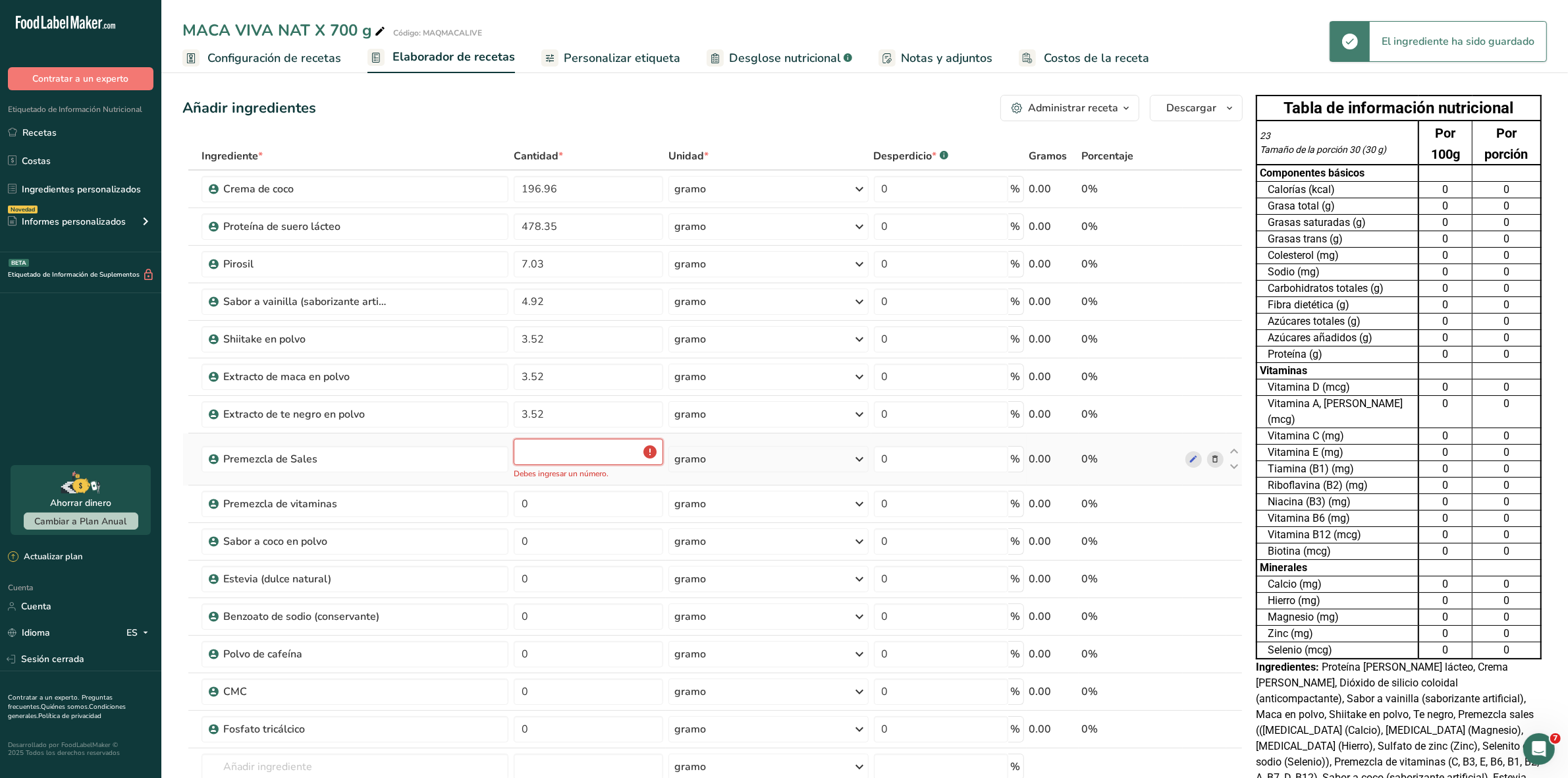
type input "0.3"
type input "0"
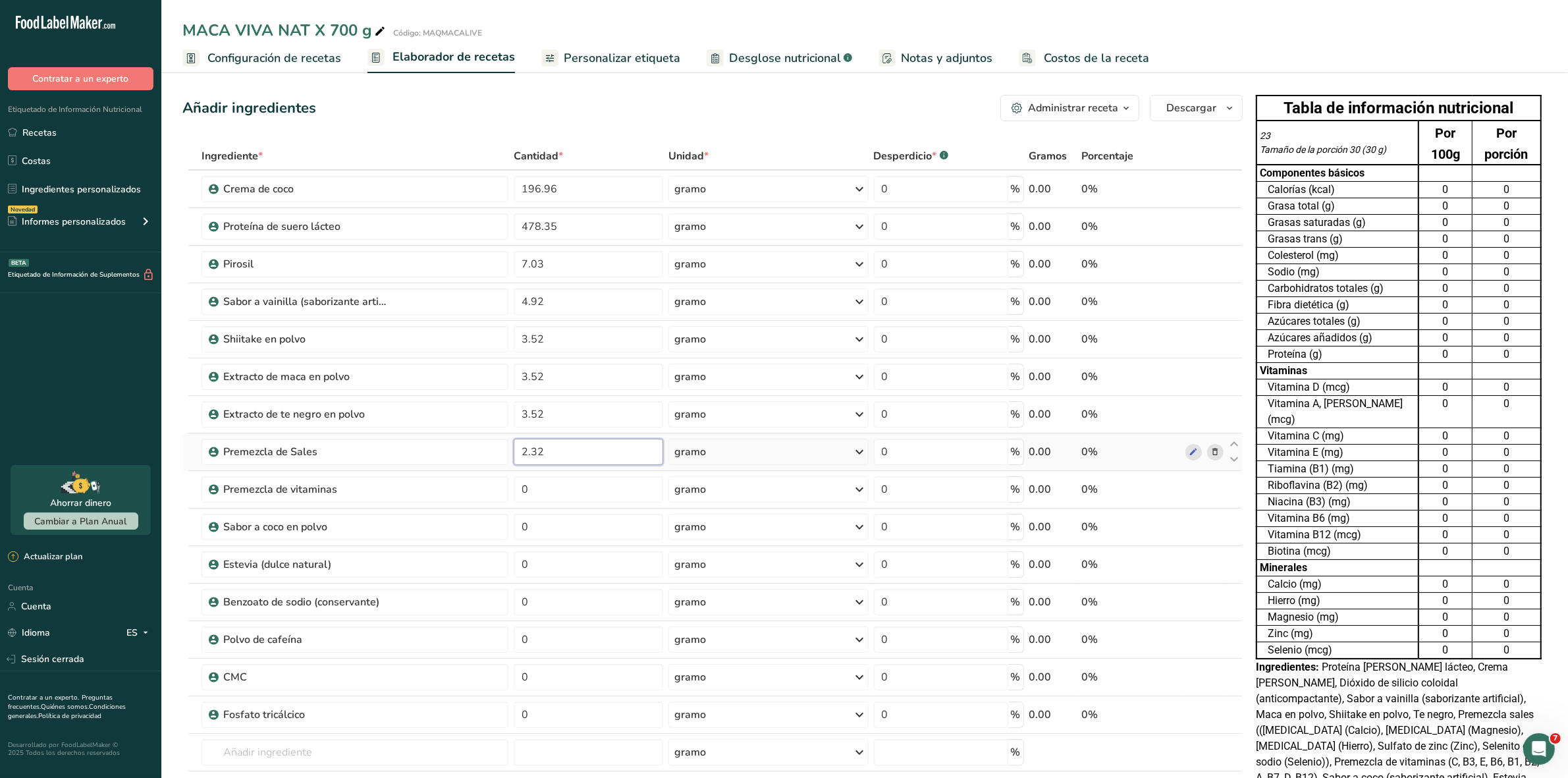
type input "2.32"
click at [547, 496] on input "0" at bounding box center [588, 489] width 148 height 26
type input "1"
type input "1.76"
click at [566, 524] on div "Ingrediente * Cantidad * Unidad * Desperdicio * .a-a{fill:#347362;}.b-a{fill:#f…" at bounding box center [712, 498] width 1060 height 711
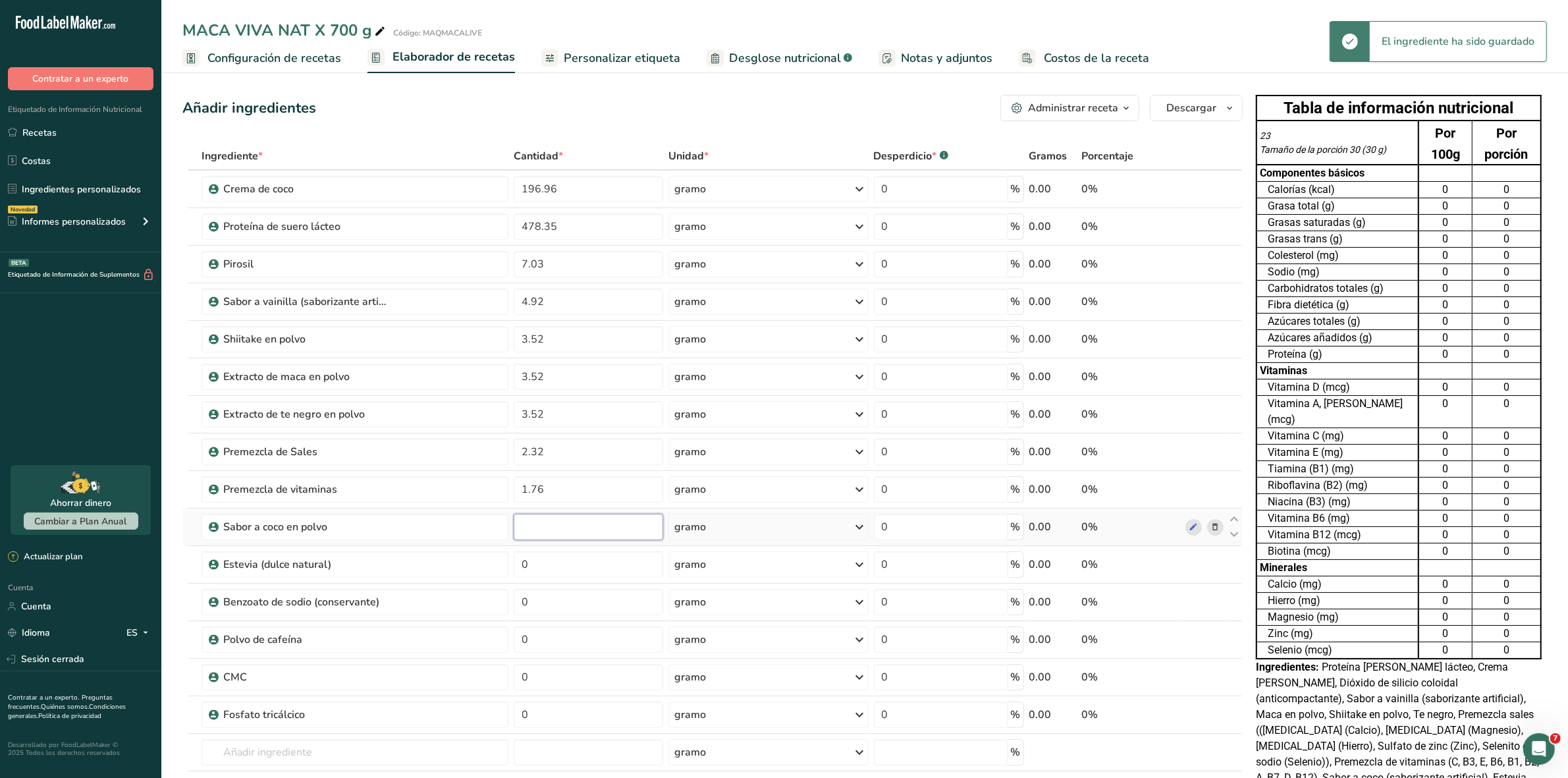
type input "1"
type input "1.41"
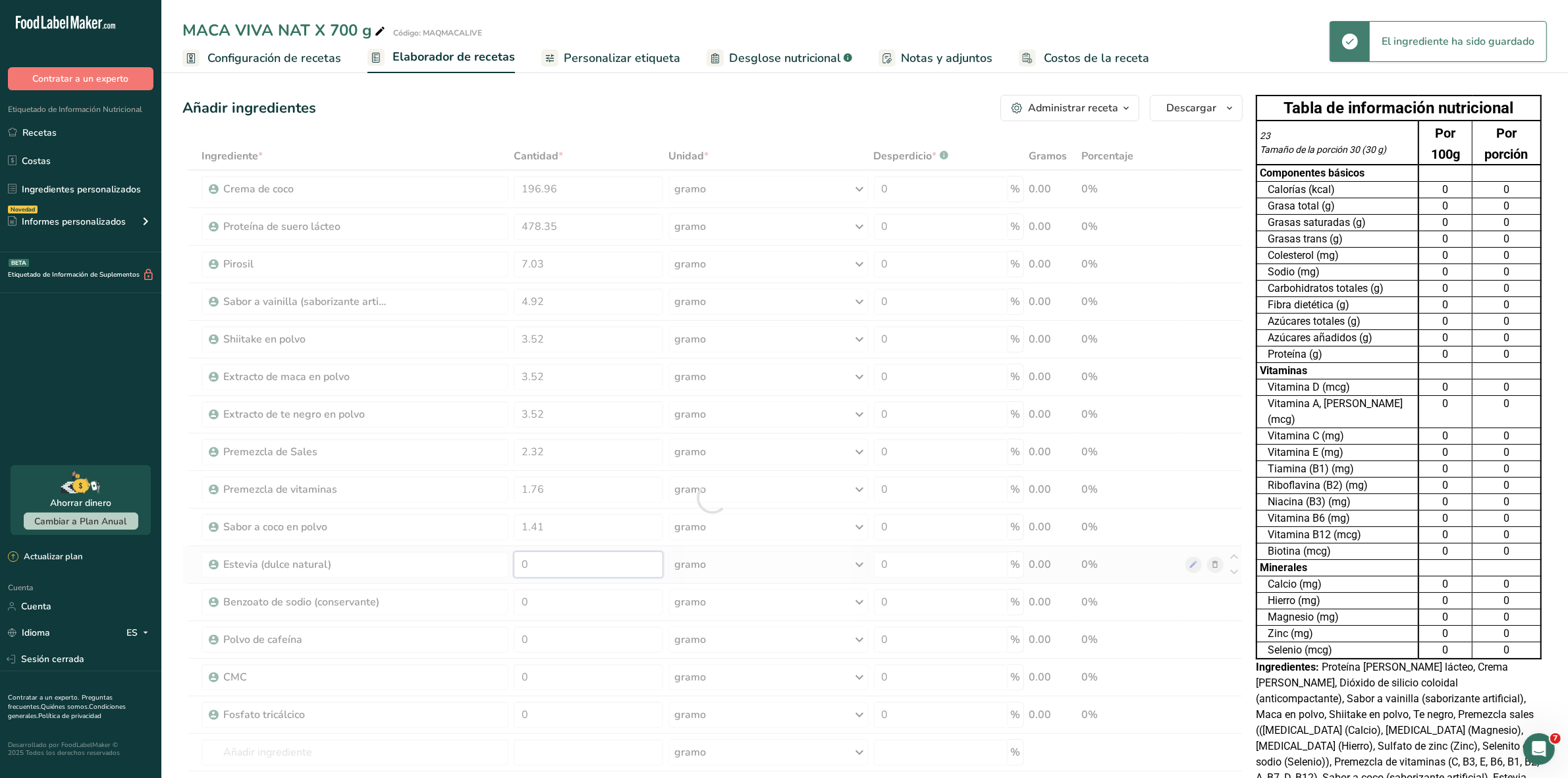
click at [536, 557] on div "Ingrediente * Cantidad * Unidad * Desperdicio * .a-a{fill:#347362;}.b-a{fill:#f…" at bounding box center [712, 498] width 1060 height 711
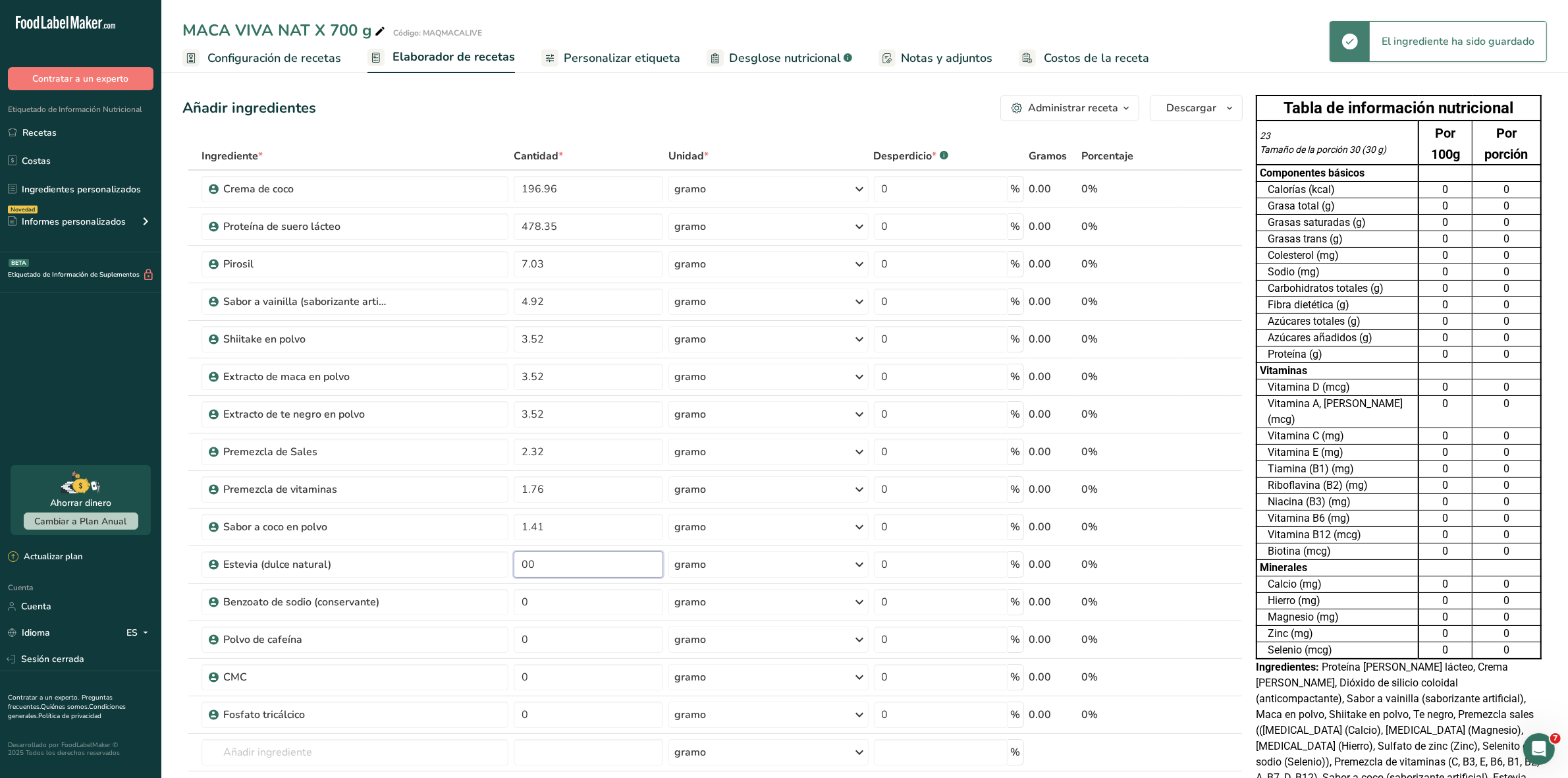
type input "0"
type input "0.21"
click at [540, 604] on div "Ingrediente * Cantidad * Unidad * Desperdicio * .a-a{fill:#347362;}.b-a{fill:#f…" at bounding box center [712, 498] width 1060 height 711
type input "1"
type input "0"
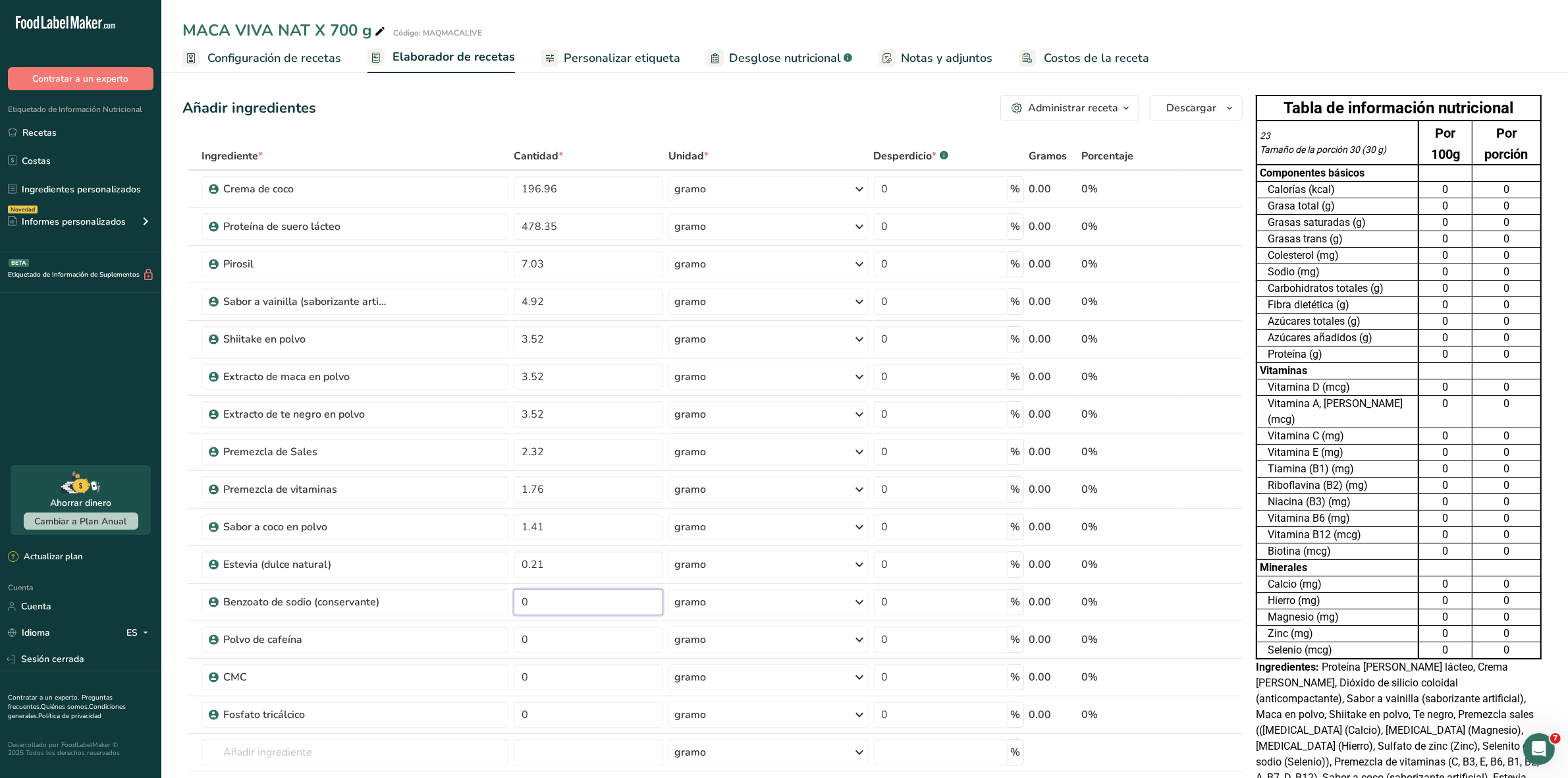
type input "7"
type input "0.07"
click at [548, 635] on div "Ingrediente * Cantidad * Unidad * Desperdicio * .a-a{fill:#347362;}.b-a{fill:#f…" at bounding box center [712, 498] width 1060 height 711
type input "0.70"
type input "0.35"
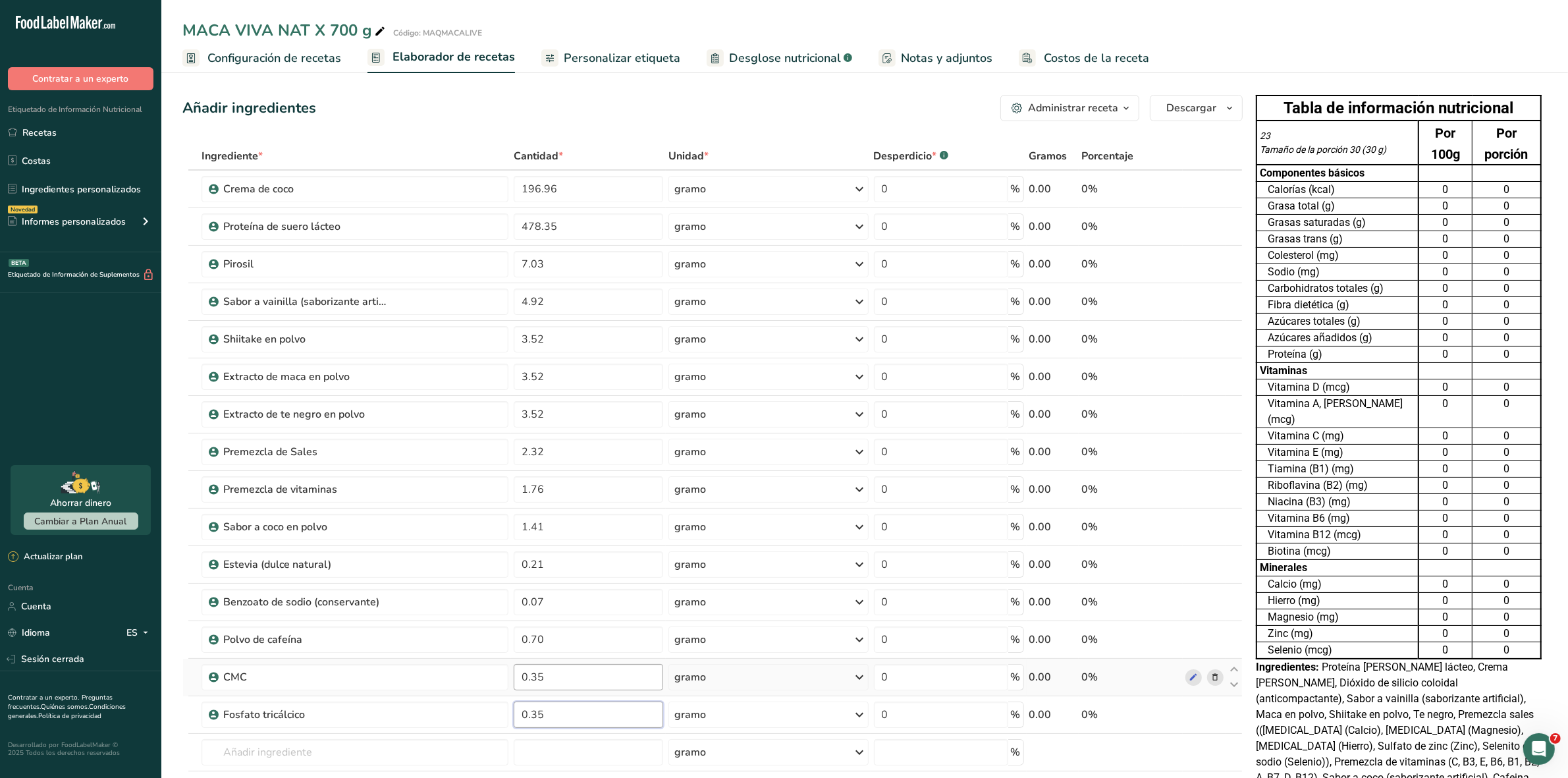
type input "0.35"
